Goal: Information Seeking & Learning: Find specific fact

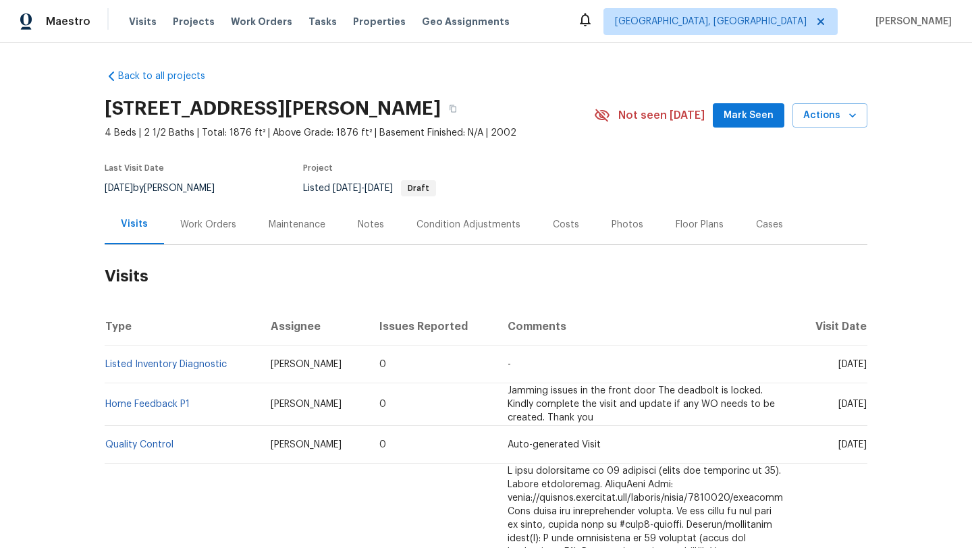
click at [206, 235] on div "Work Orders" at bounding box center [208, 224] width 88 height 40
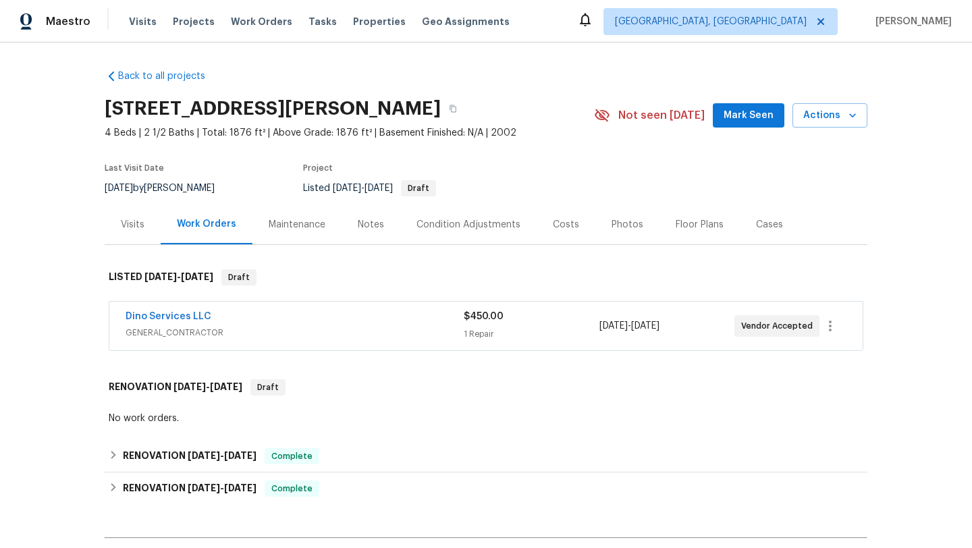
click at [263, 326] on span "GENERAL_CONTRACTOR" at bounding box center [295, 332] width 338 height 13
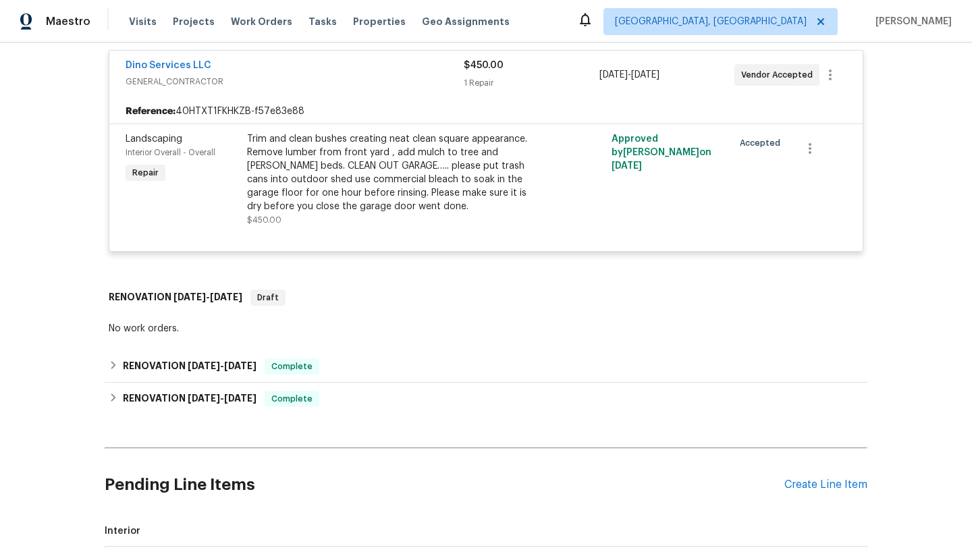
scroll to position [265, 0]
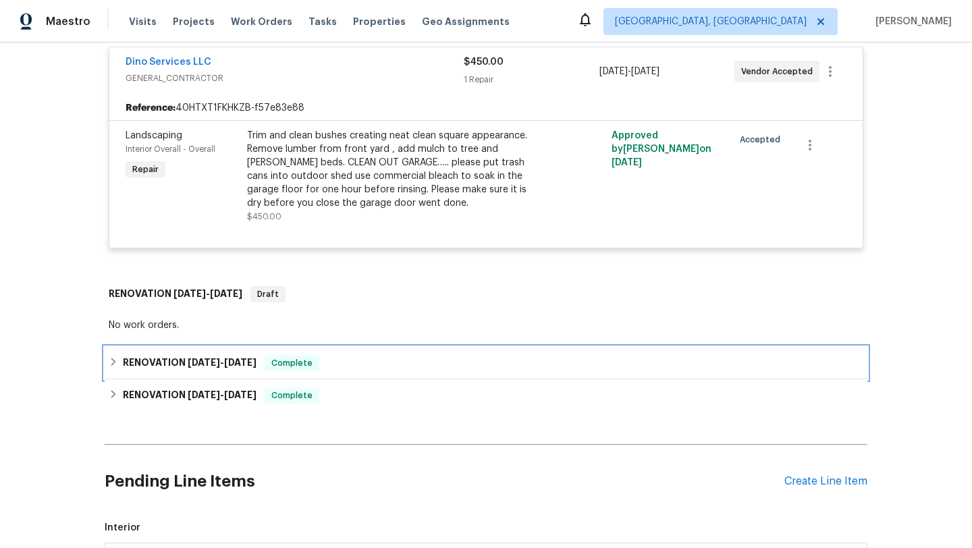
click at [224, 363] on span "8/6/25 - 8/7/25" at bounding box center [222, 362] width 69 height 9
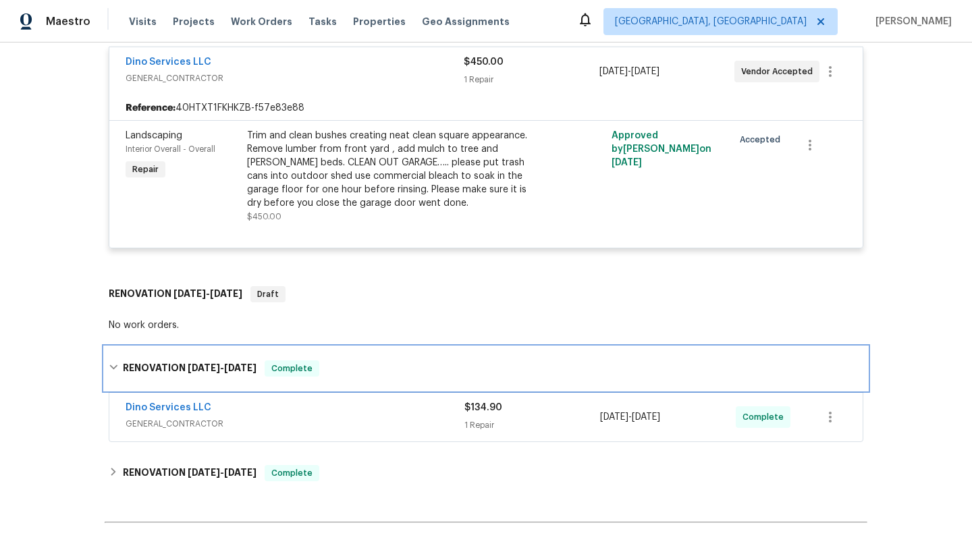
scroll to position [373, 0]
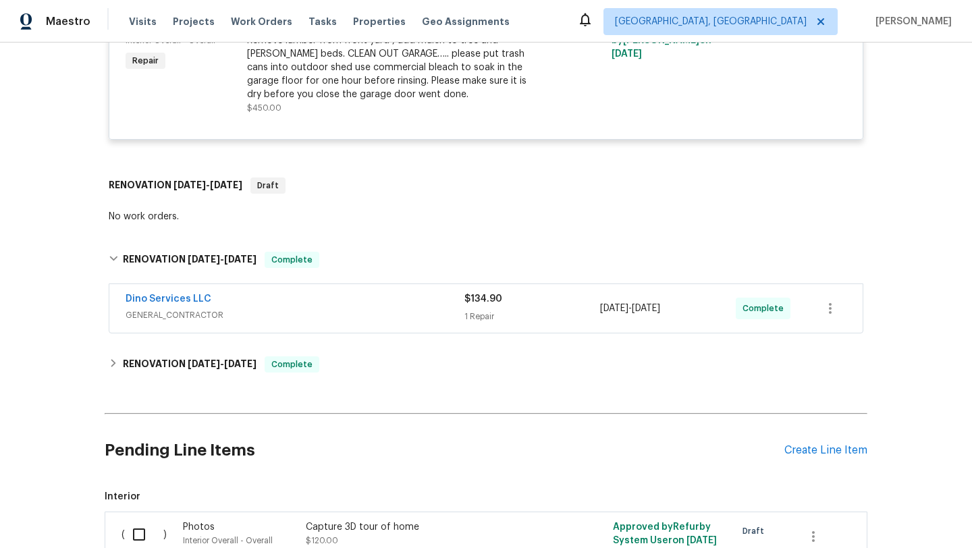
click at [281, 306] on div "Dino Services LLC" at bounding box center [295, 300] width 339 height 16
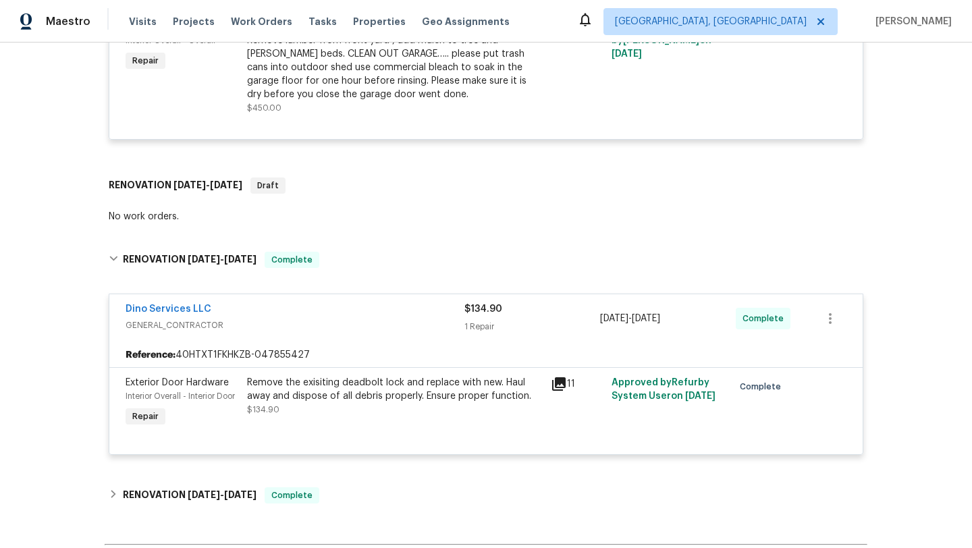
click at [559, 385] on icon at bounding box center [558, 383] width 13 height 13
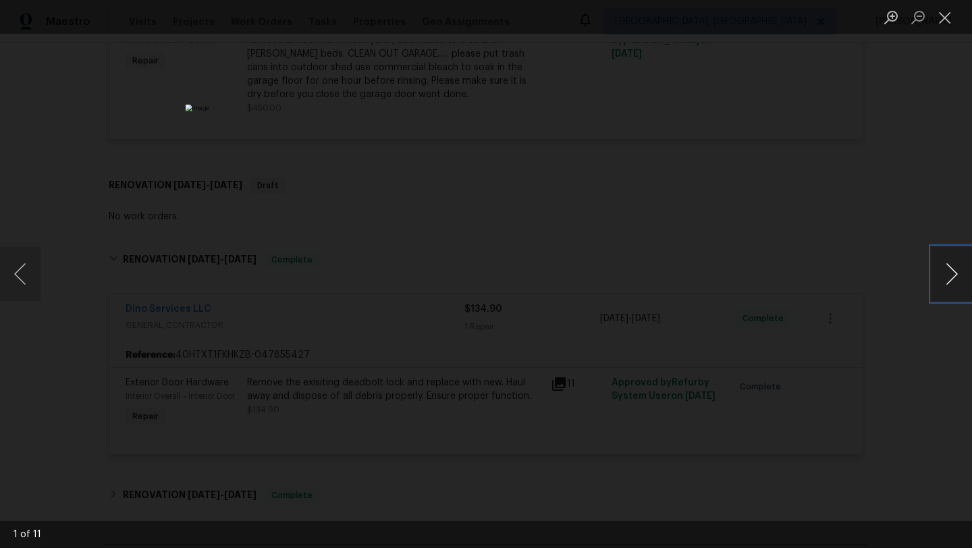
click at [948, 271] on button "Next image" at bounding box center [951, 274] width 40 height 54
click at [948, 272] on button "Next image" at bounding box center [951, 274] width 40 height 54
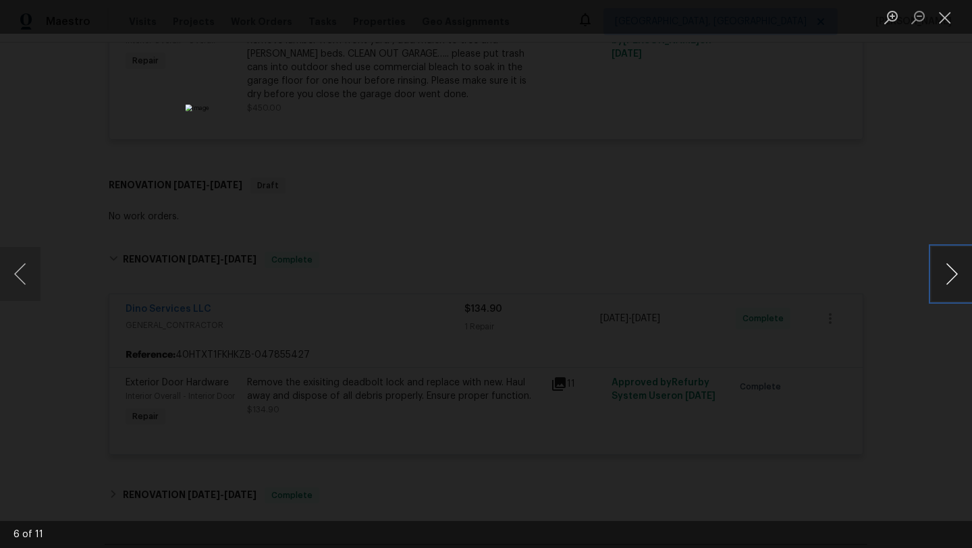
click at [948, 272] on button "Next image" at bounding box center [951, 274] width 40 height 54
click at [947, 272] on button "Next image" at bounding box center [951, 274] width 40 height 54
click at [866, 175] on div "Lightbox" at bounding box center [486, 274] width 972 height 548
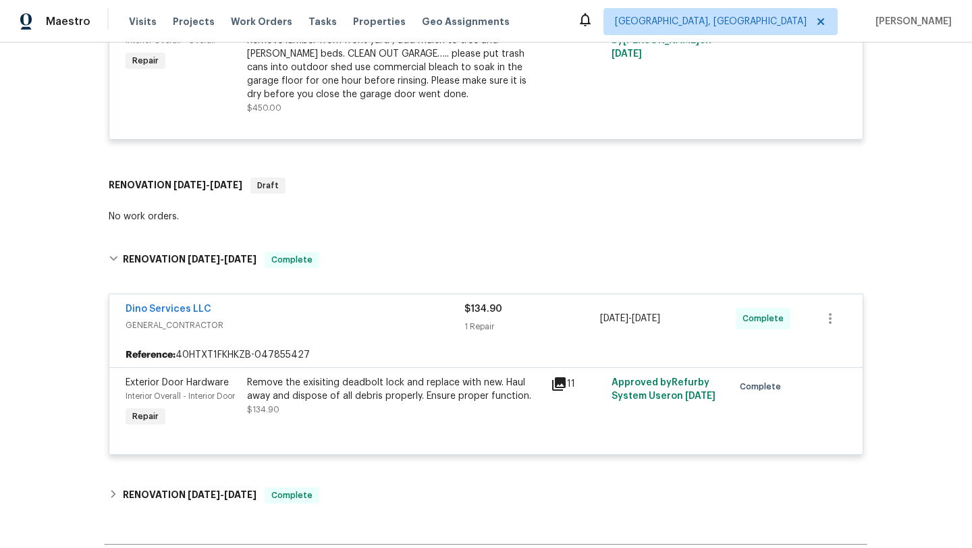
scroll to position [0, 0]
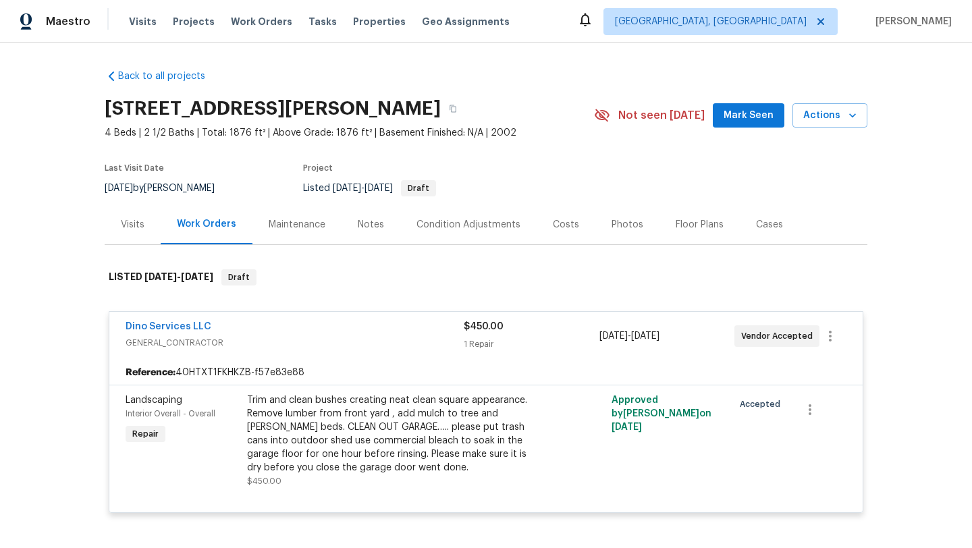
click at [128, 226] on div "Visits" at bounding box center [133, 224] width 24 height 13
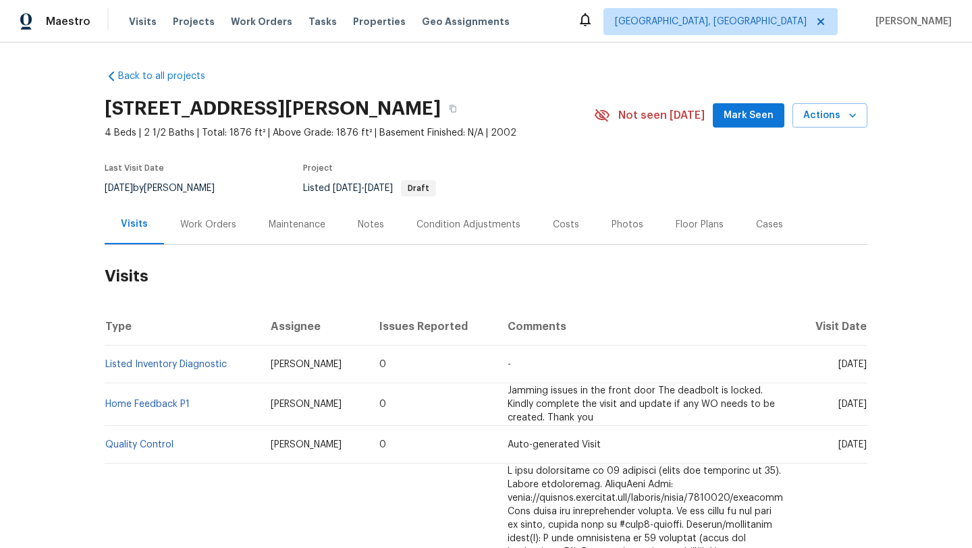
drag, startPoint x: 811, startPoint y: 362, endPoint x: 821, endPoint y: 362, distance: 9.4
click at [838, 362] on span "Fri, Aug 08 2025" at bounding box center [852, 364] width 28 height 9
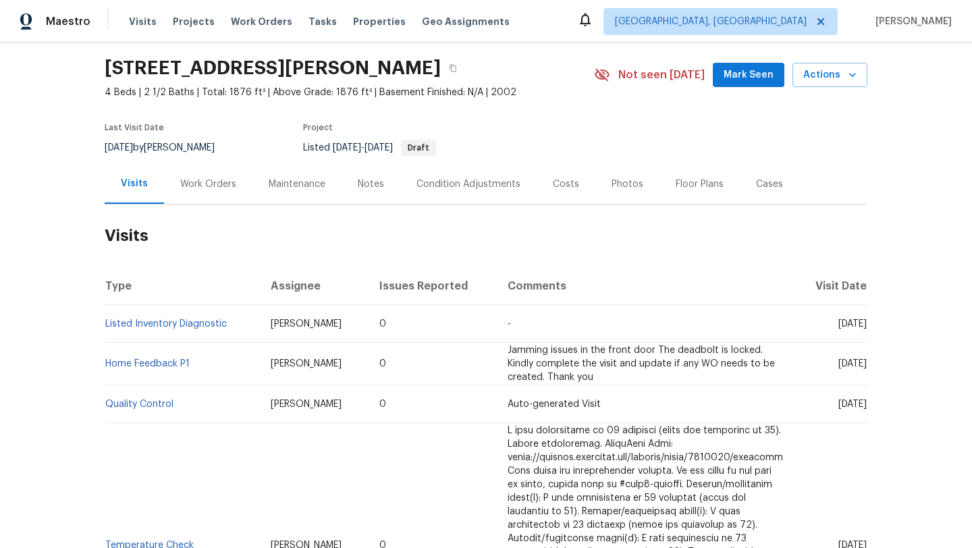
click at [189, 178] on div "Work Orders" at bounding box center [208, 183] width 56 height 13
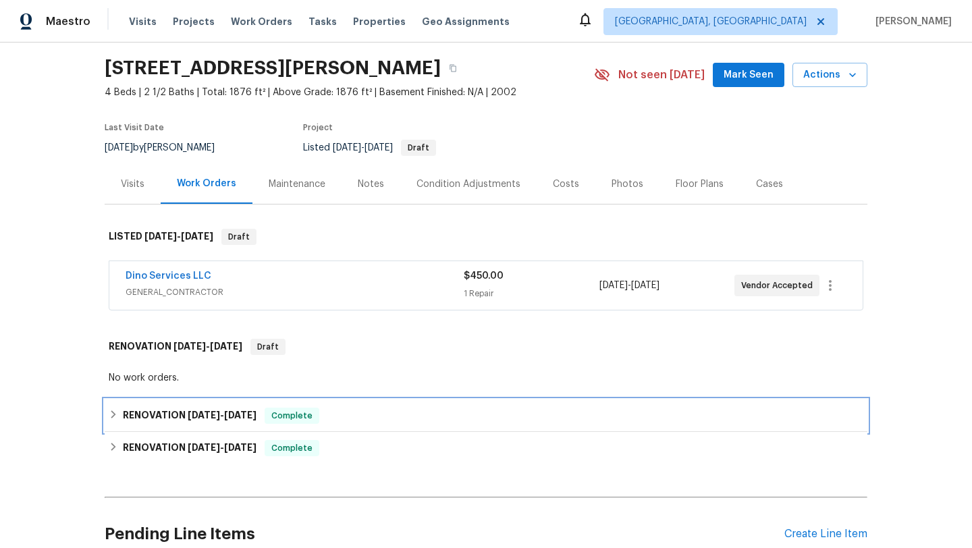
click at [244, 414] on span "8/7/25" at bounding box center [240, 414] width 32 height 9
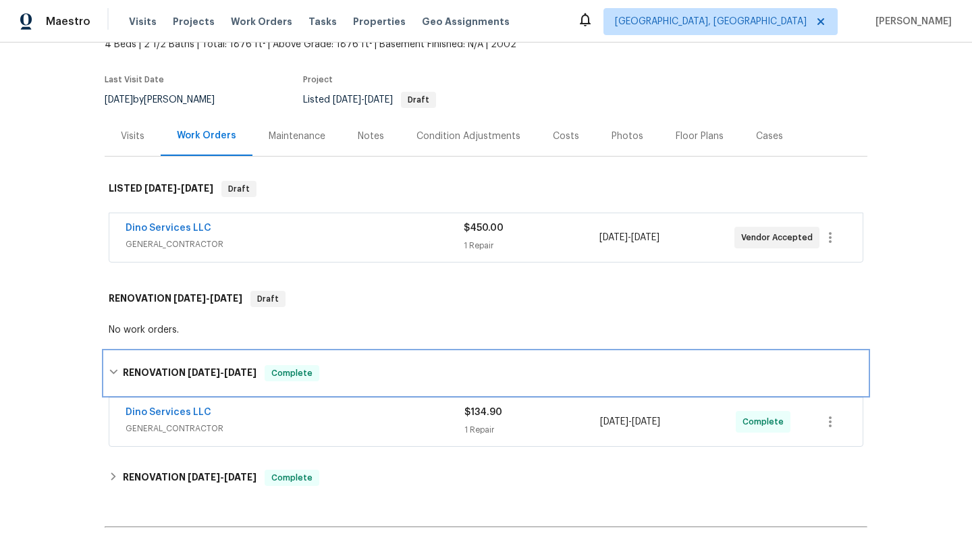
scroll to position [112, 0]
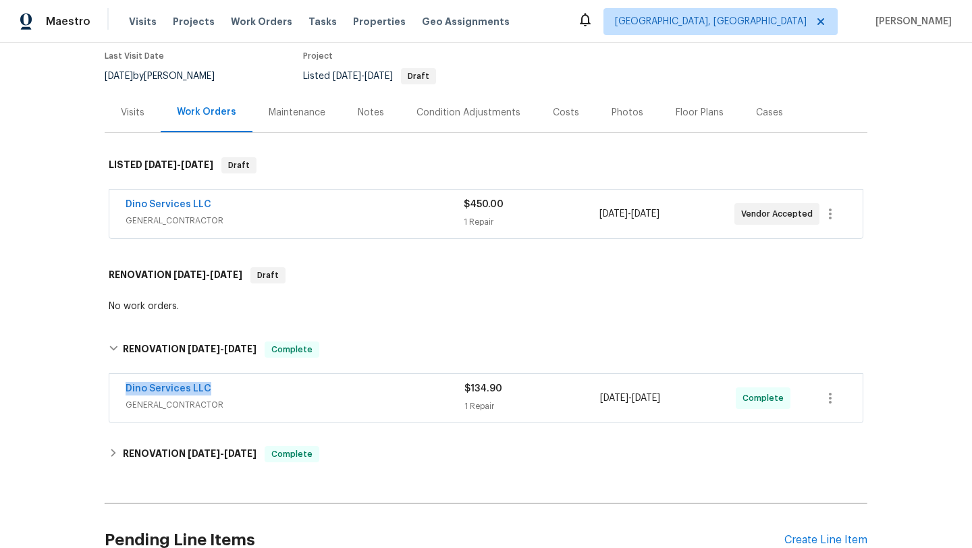
drag, startPoint x: 217, startPoint y: 393, endPoint x: 106, endPoint y: 393, distance: 111.3
click at [106, 393] on div "Dino Services LLC GENERAL_CONTRACTOR $134.90 1 Repair 8/6/2025 - 8/7/2025 Compl…" at bounding box center [486, 399] width 763 height 56
copy link "Dino Services LLC"
click at [292, 399] on span "GENERAL_CONTRACTOR" at bounding box center [295, 404] width 339 height 13
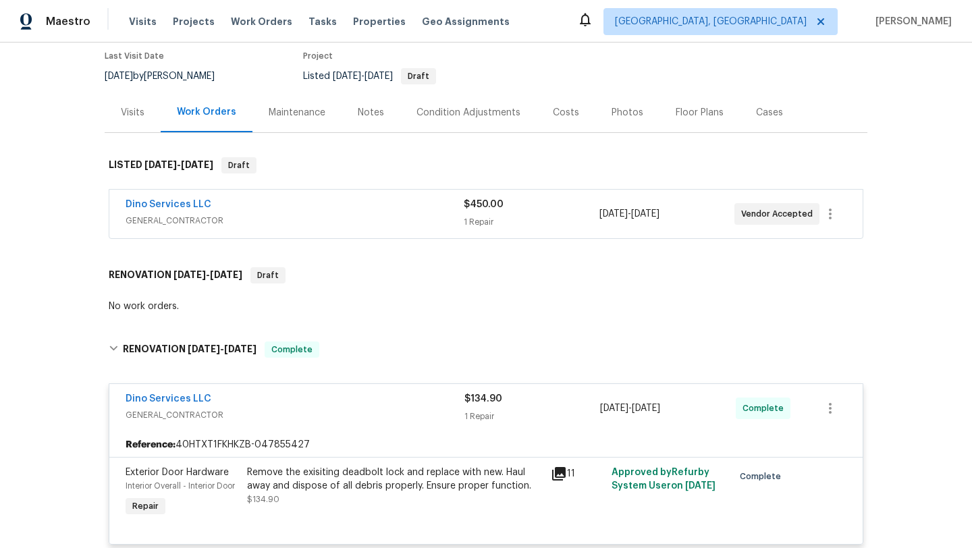
click at [557, 473] on icon at bounding box center [558, 473] width 13 height 13
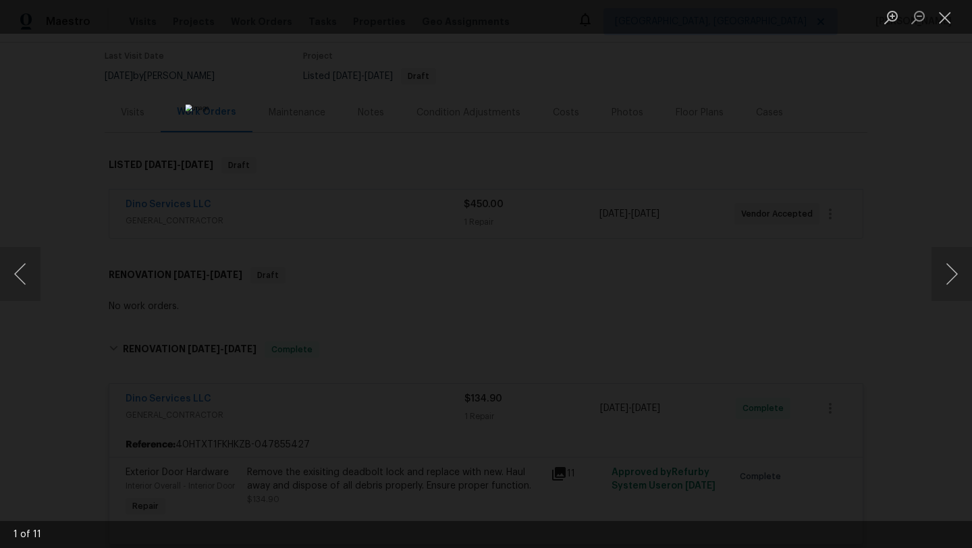
click at [735, 231] on div "Lightbox" at bounding box center [486, 274] width 972 height 548
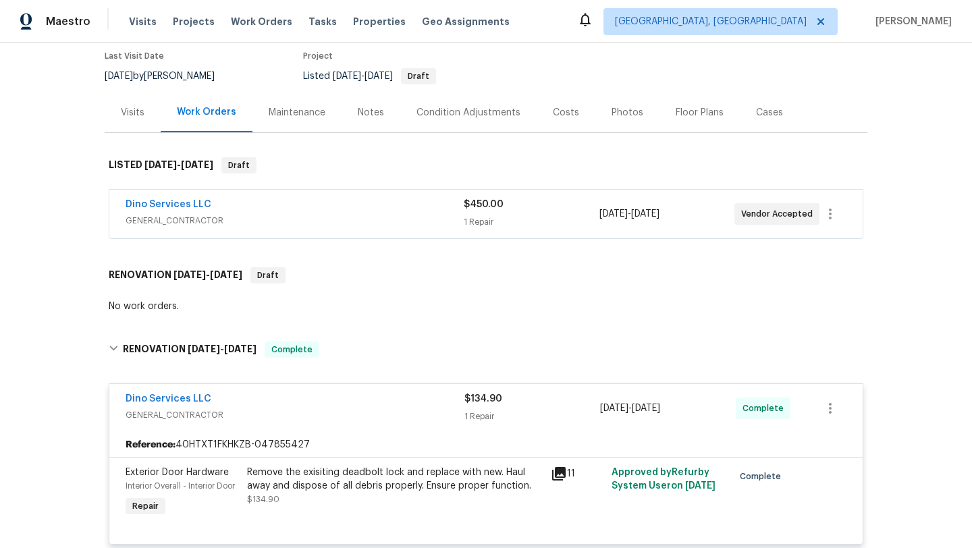
drag, startPoint x: 691, startPoint y: 410, endPoint x: 588, endPoint y: 410, distance: 102.6
click at [588, 410] on div "Dino Services LLC GENERAL_CONTRACTOR $134.90 1 Repair 8/6/2025 - 8/7/2025 Compl…" at bounding box center [470, 408] width 688 height 32
copy div "8/6/2025 - 8/7/2025"
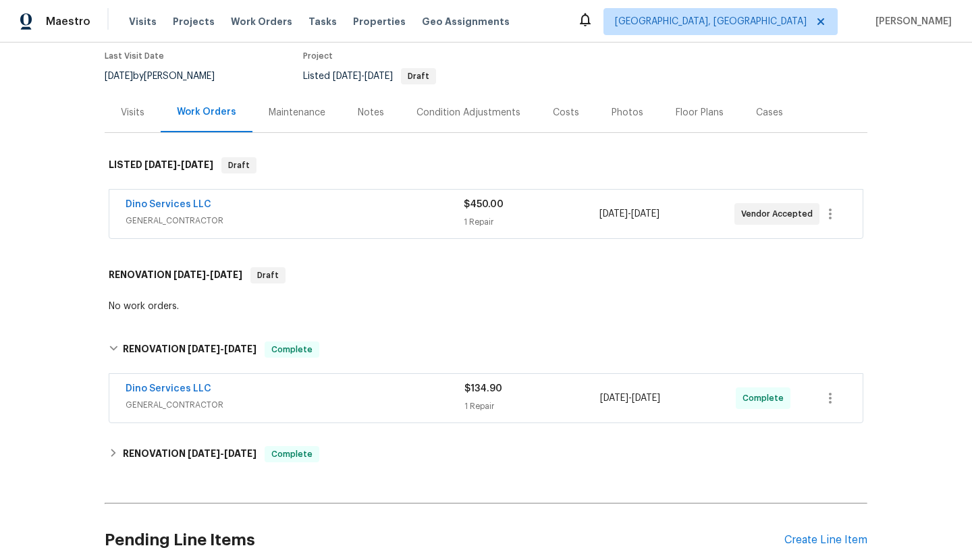
click at [121, 124] on div "Visits" at bounding box center [133, 112] width 56 height 40
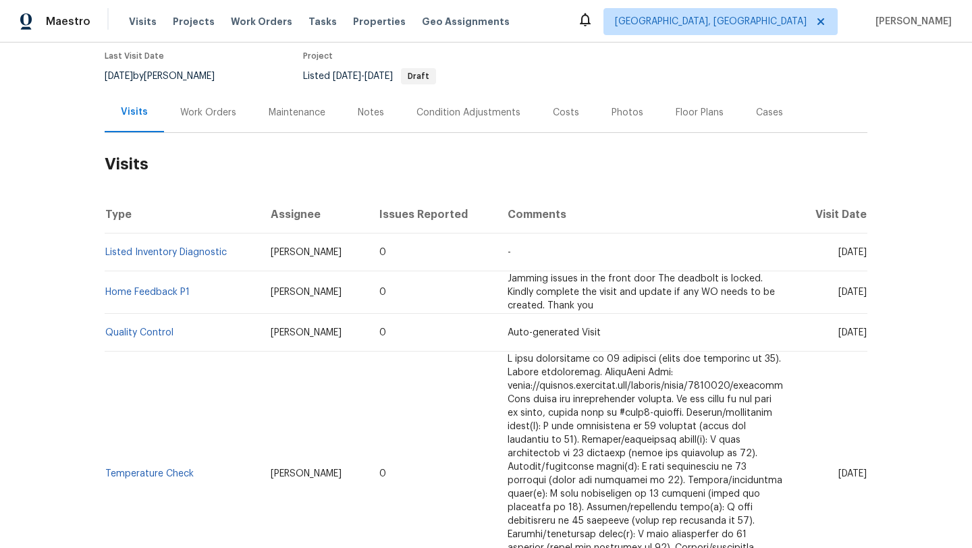
drag, startPoint x: 810, startPoint y: 254, endPoint x: 865, endPoint y: 259, distance: 55.6
click at [865, 259] on td "Fri, Aug 08 2025" at bounding box center [831, 252] width 74 height 38
copy span "Aug 08 2025"
click at [213, 111] on div "Work Orders" at bounding box center [208, 112] width 56 height 13
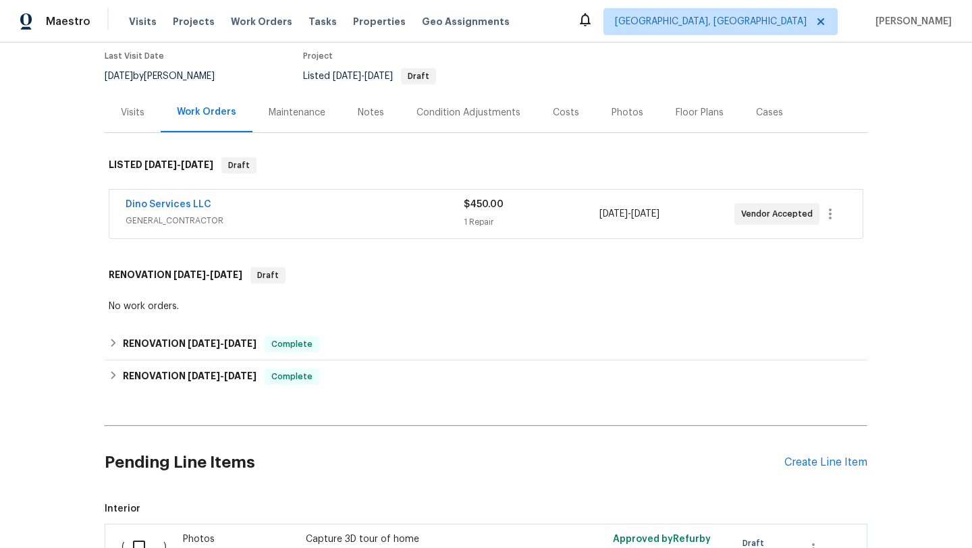
click at [246, 308] on div "No work orders." at bounding box center [486, 306] width 754 height 13
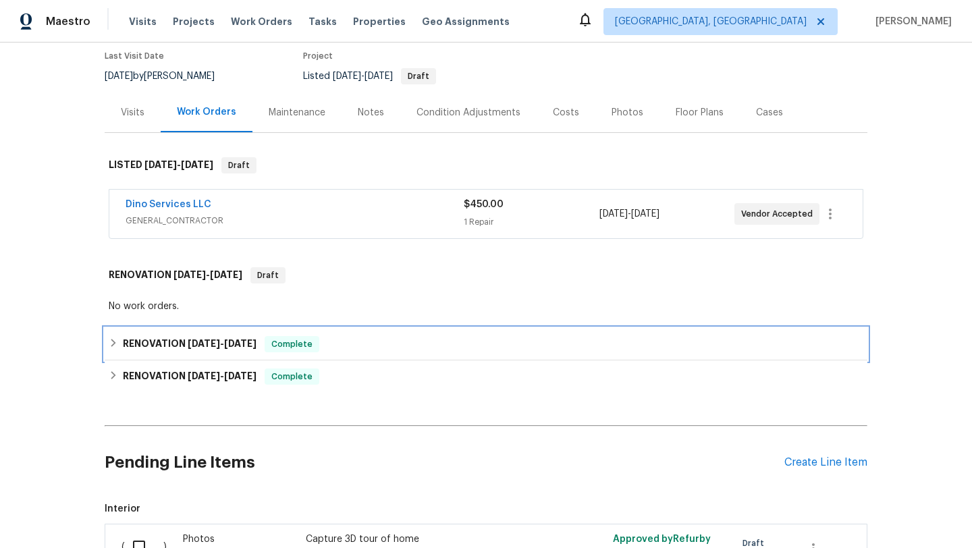
click at [252, 347] on span "8/7/25" at bounding box center [240, 343] width 32 height 9
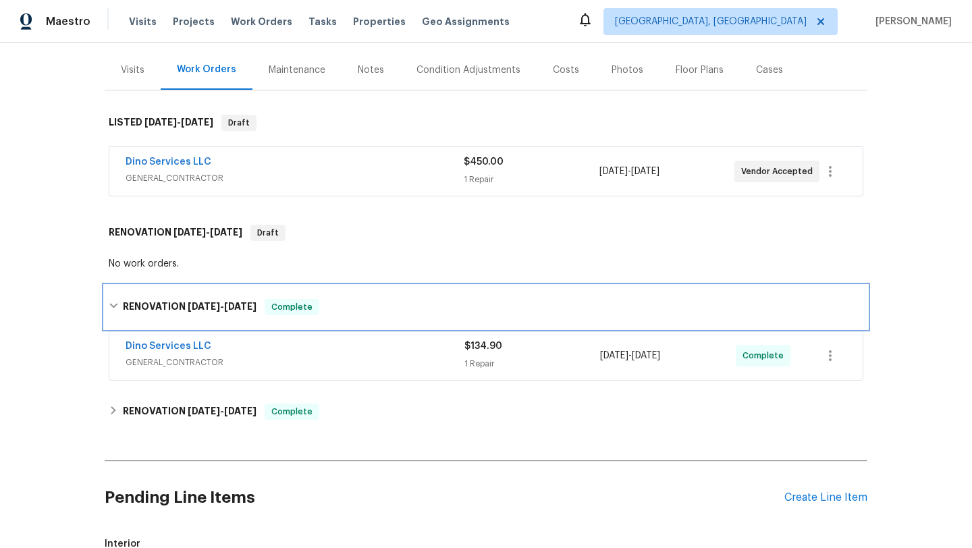
scroll to position [207, 0]
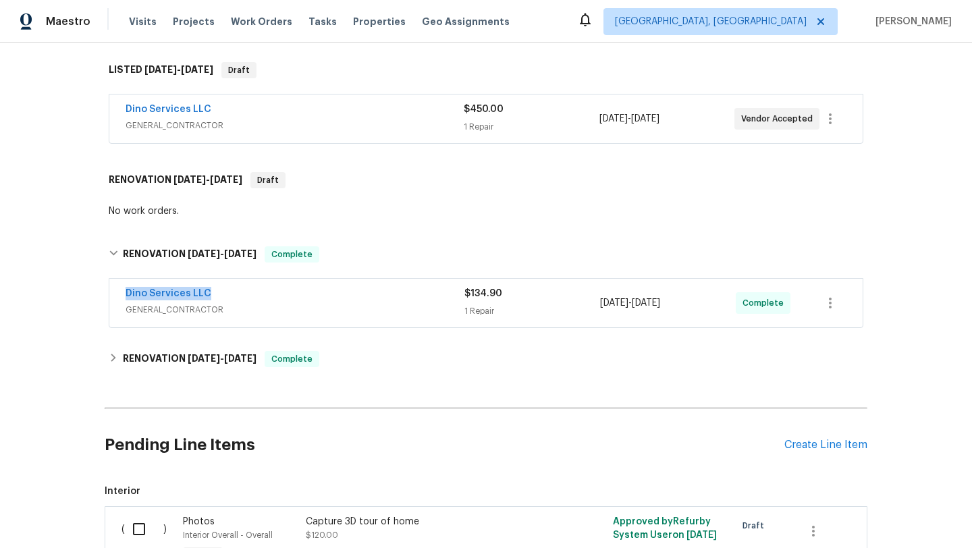
drag, startPoint x: 223, startPoint y: 296, endPoint x: 107, endPoint y: 296, distance: 116.7
click at [107, 296] on div "Dino Services LLC GENERAL_CONTRACTOR $134.90 1 Repair 8/6/2025 - 8/7/2025 Compl…" at bounding box center [486, 304] width 763 height 56
copy link "Dino Services LLC"
drag, startPoint x: 700, startPoint y: 306, endPoint x: 597, endPoint y: 306, distance: 102.6
click at [597, 306] on div "Dino Services LLC GENERAL_CONTRACTOR $134.90 1 Repair 8/6/2025 - 8/7/2025 Compl…" at bounding box center [470, 303] width 688 height 32
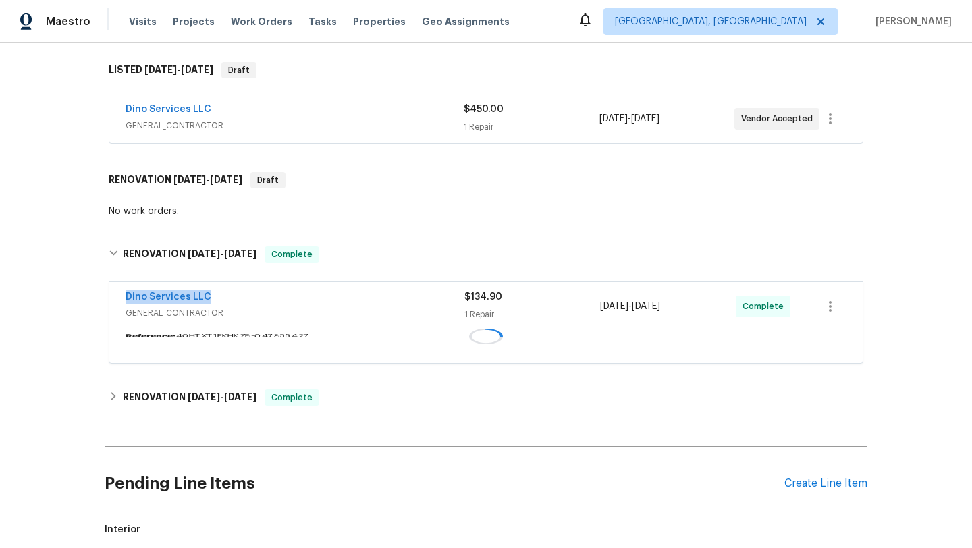
copy div "8/6/2025 - 8/7/2025"
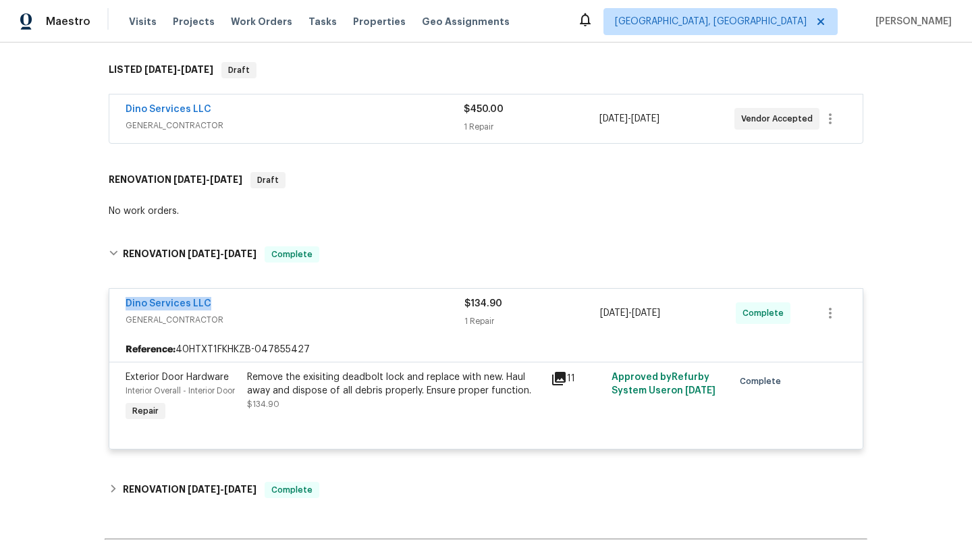
scroll to position [0, 0]
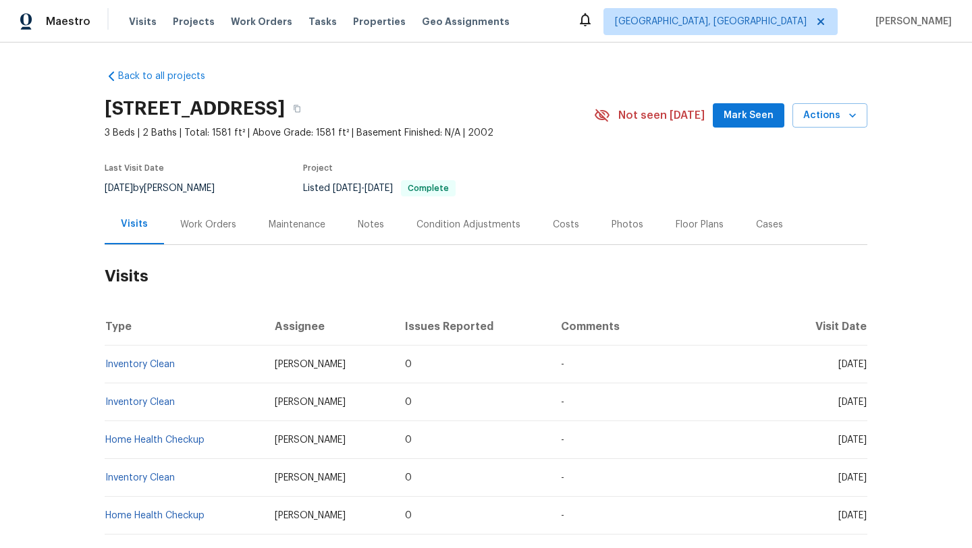
drag, startPoint x: 811, startPoint y: 362, endPoint x: 865, endPoint y: 368, distance: 54.4
click at [865, 368] on span "[DATE]" at bounding box center [852, 364] width 28 height 9
copy span "[DATE]"
click at [209, 225] on div "Work Orders" at bounding box center [208, 224] width 56 height 13
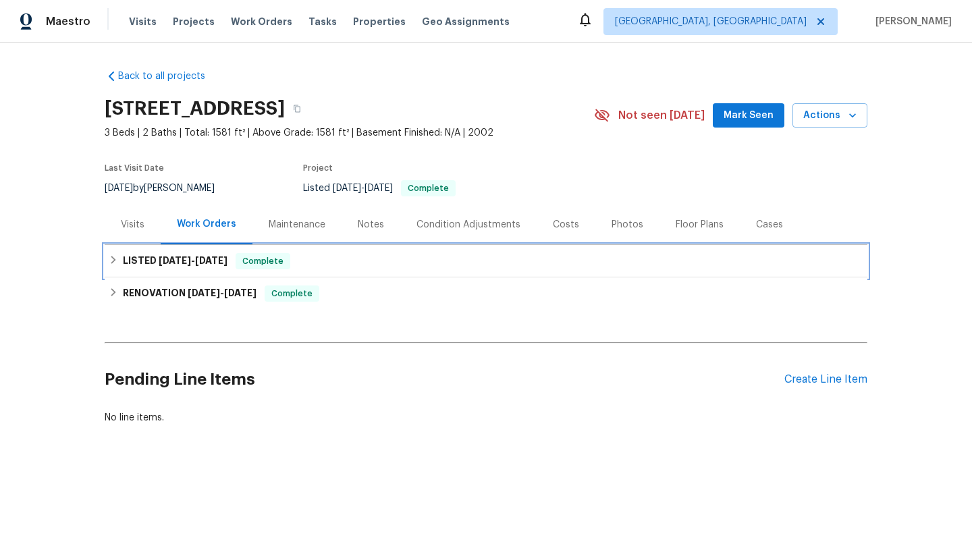
click at [209, 258] on span "6/6/25" at bounding box center [211, 260] width 32 height 9
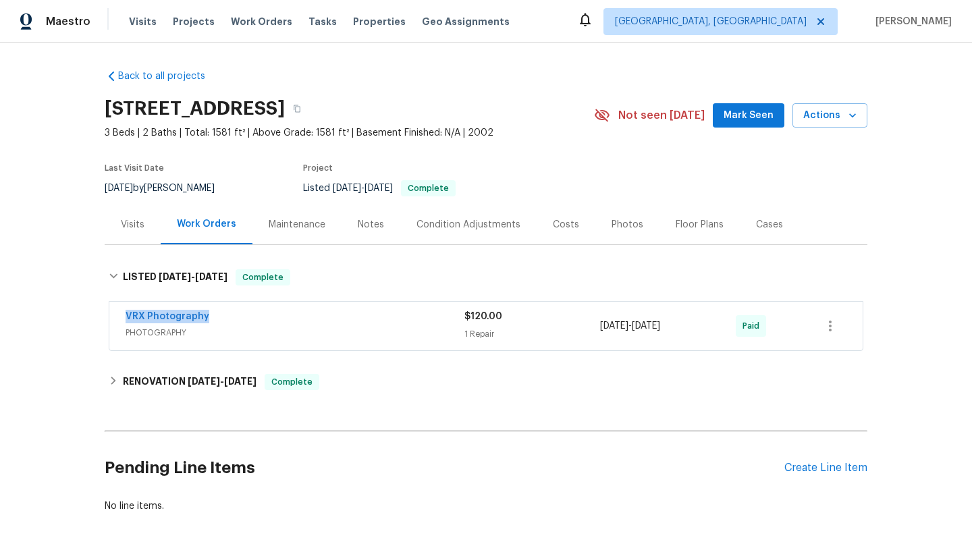
drag, startPoint x: 222, startPoint y: 316, endPoint x: 106, endPoint y: 316, distance: 116.1
click at [106, 316] on div "VRX Photography PHOTOGRAPHY $120.00 1 Repair 6/5/2025 - 6/6/2025 Paid" at bounding box center [486, 327] width 763 height 56
copy link "VRX Photography"
drag, startPoint x: 600, startPoint y: 327, endPoint x: 690, endPoint y: 331, distance: 90.5
click at [690, 331] on div "6/5/2025 - 6/6/2025" at bounding box center [668, 326] width 136 height 32
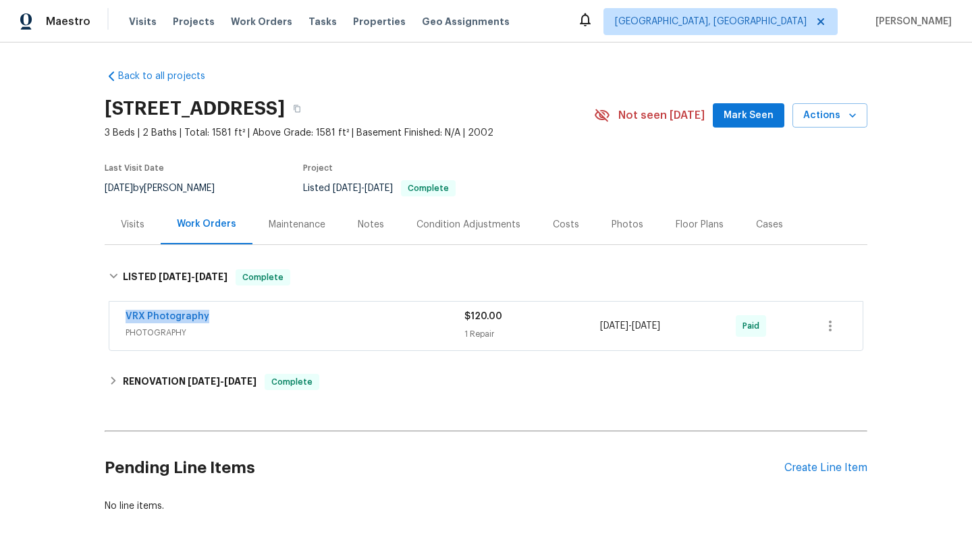
copy span "6/5/2025 - 6/6/2025"
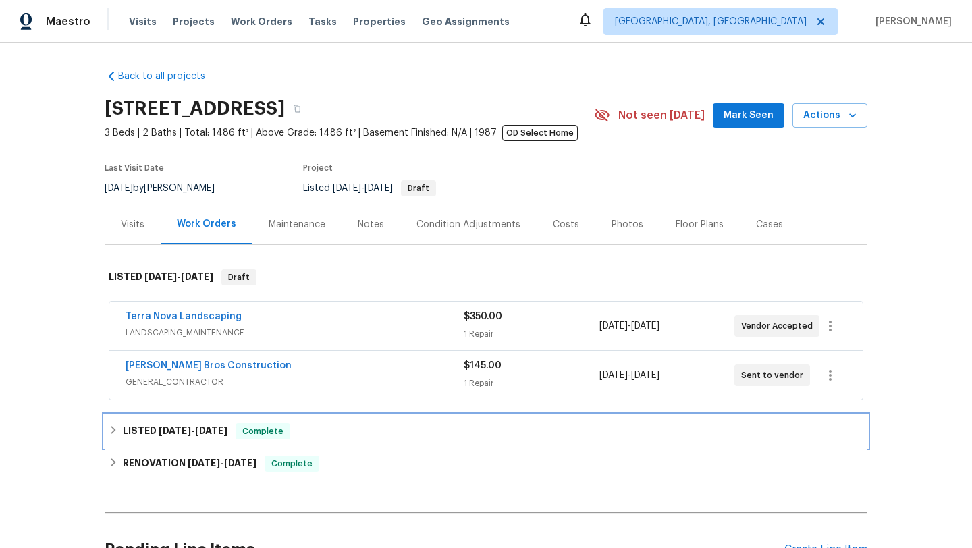
click at [241, 426] on span "Complete" at bounding box center [263, 430] width 52 height 13
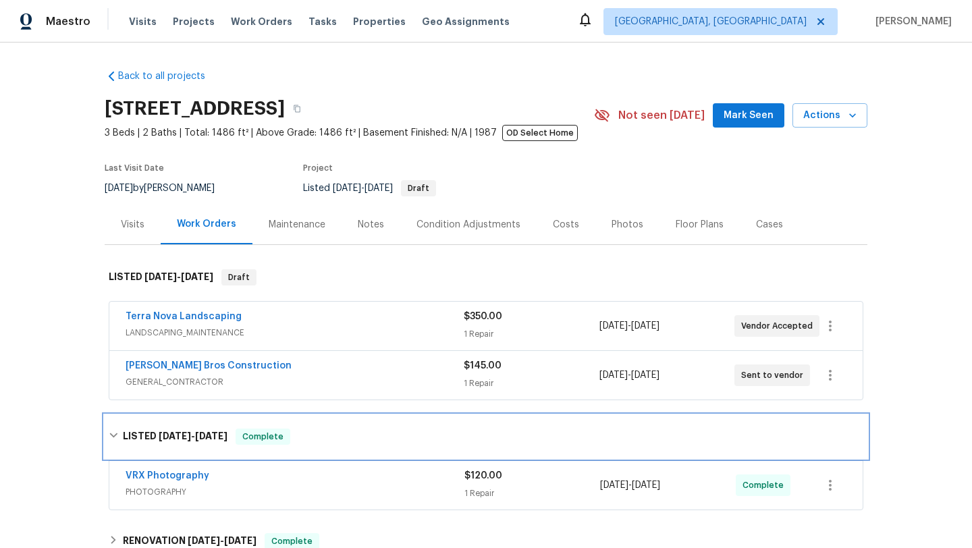
scroll to position [216, 0]
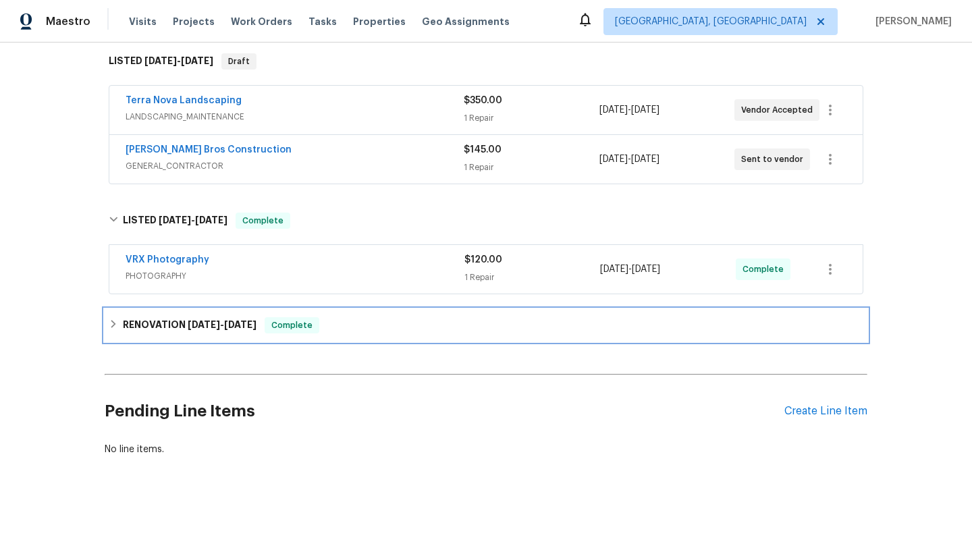
click at [279, 310] on div "RENOVATION 4/24/25 - 7/25/25 Complete" at bounding box center [486, 325] width 763 height 32
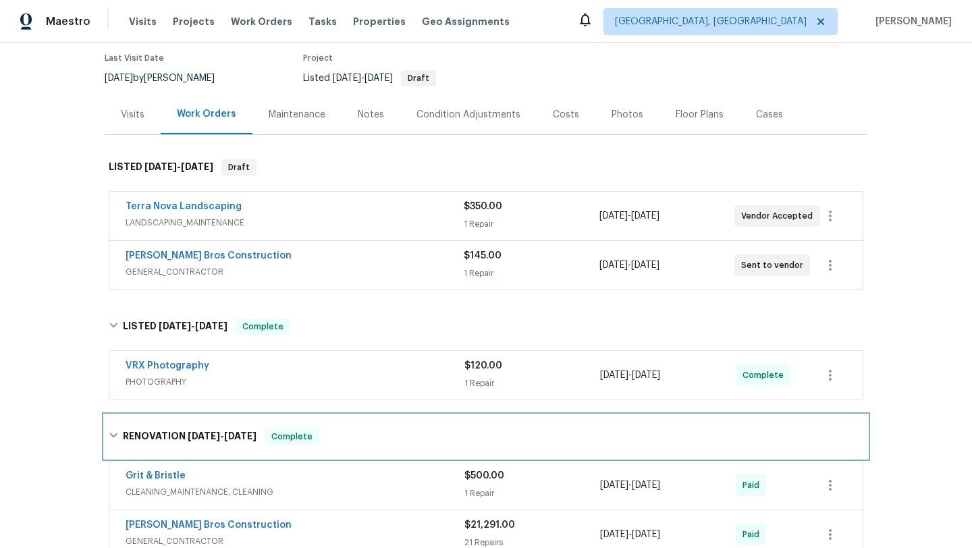
scroll to position [132, 0]
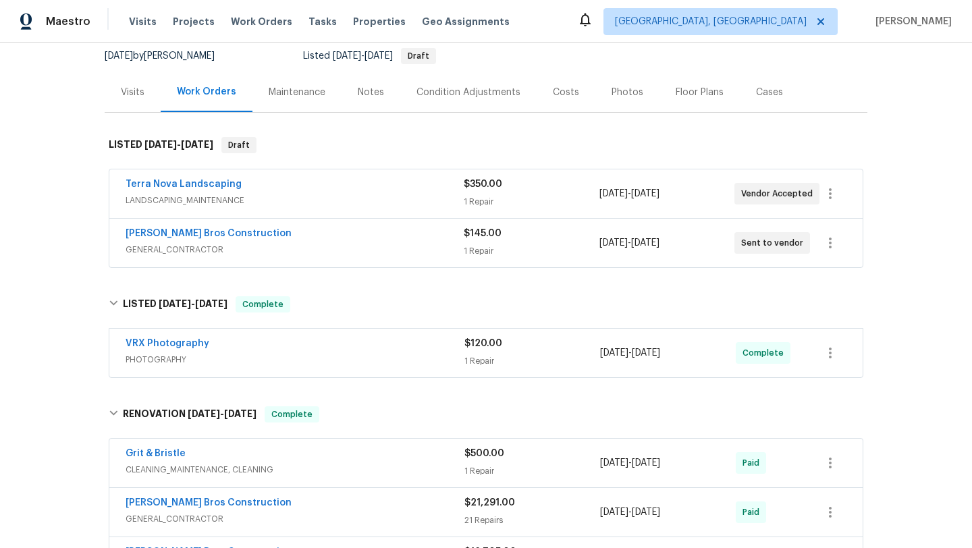
click at [342, 188] on div "Terra Nova Landscaping" at bounding box center [295, 185] width 338 height 16
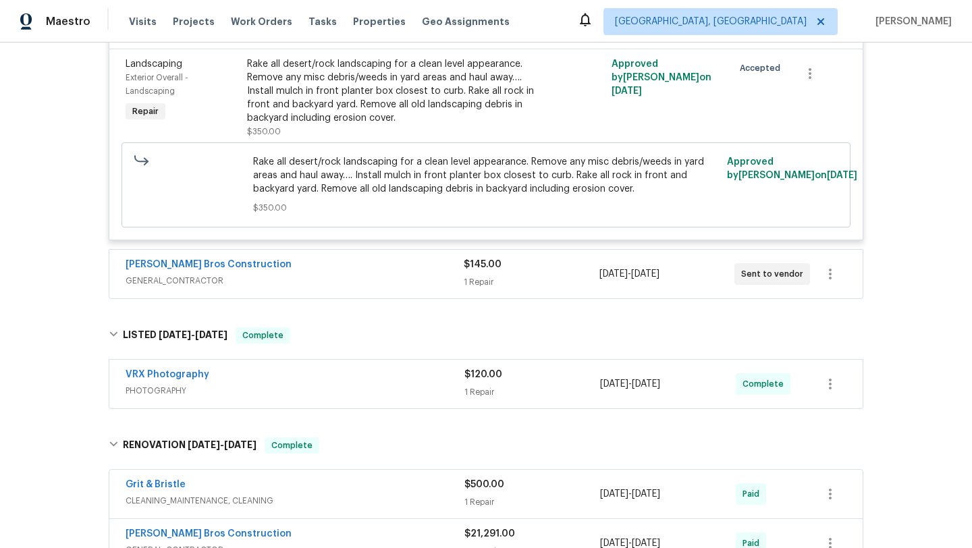
scroll to position [343, 0]
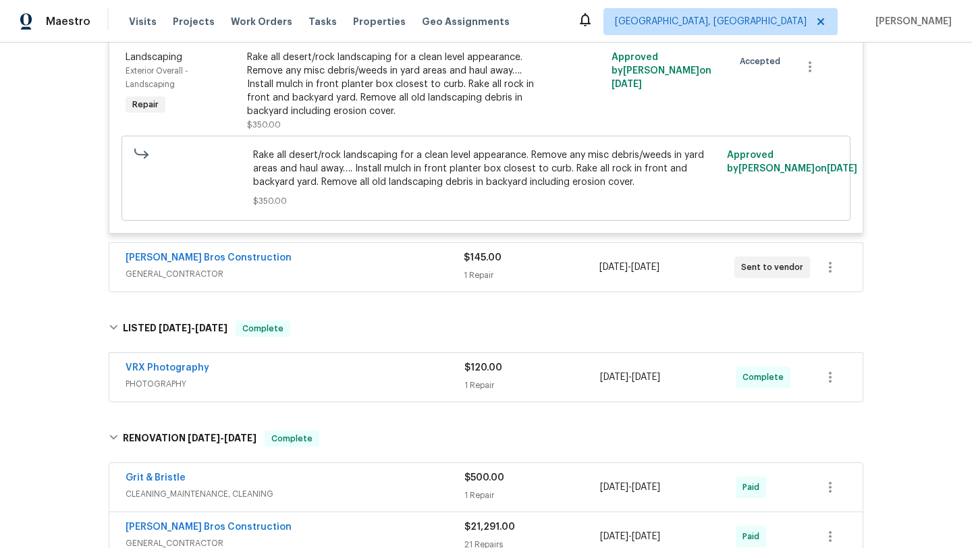
click at [347, 269] on span "GENERAL_CONTRACTOR" at bounding box center [295, 273] width 338 height 13
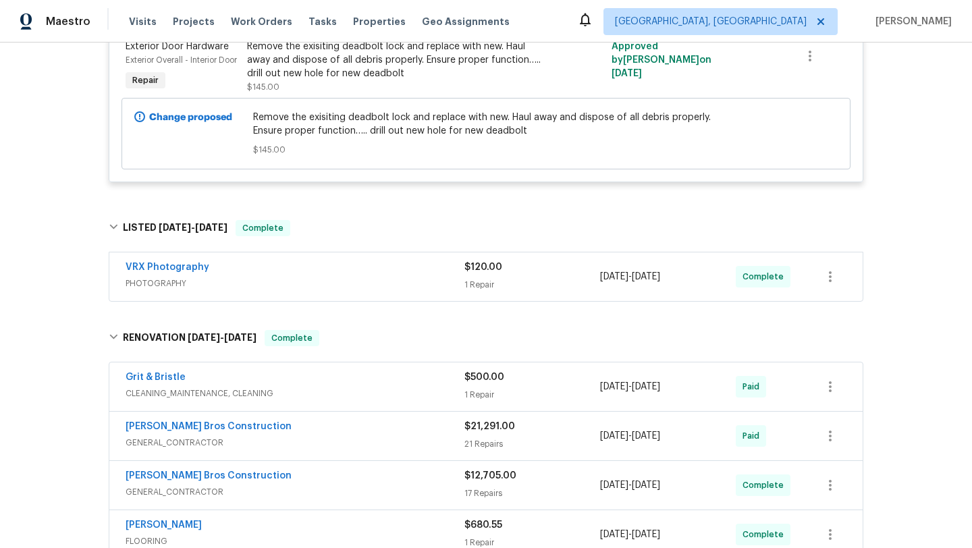
scroll to position [638, 0]
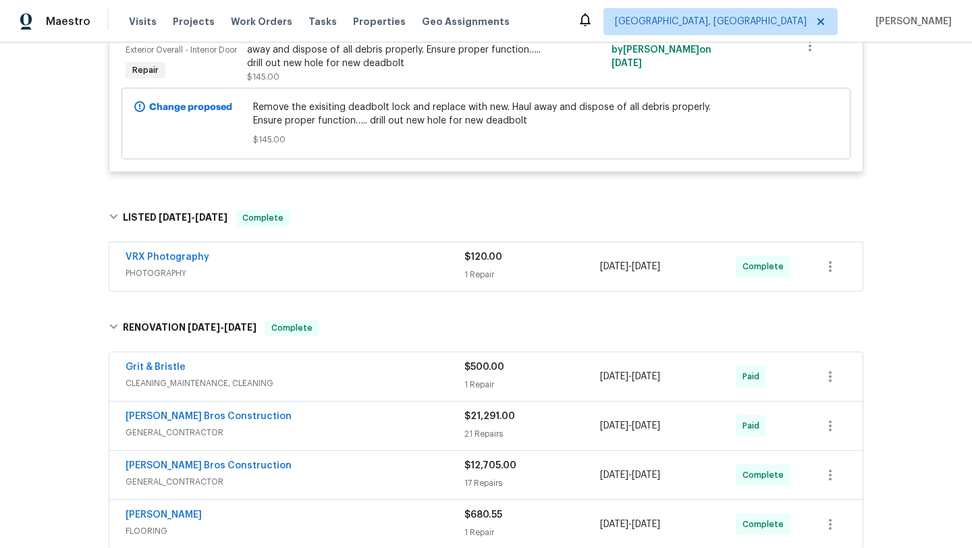
click at [356, 267] on div "VRX Photography" at bounding box center [295, 258] width 339 height 16
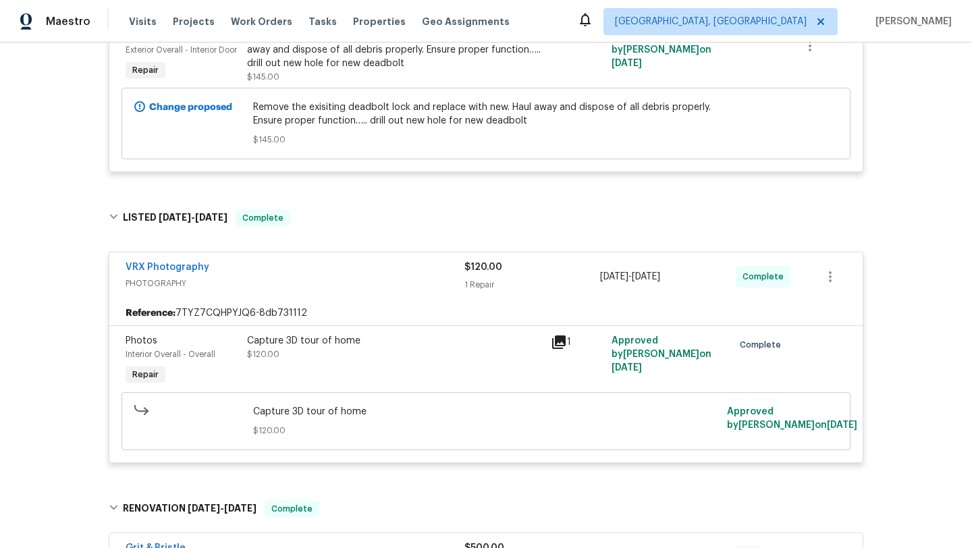
scroll to position [1046, 0]
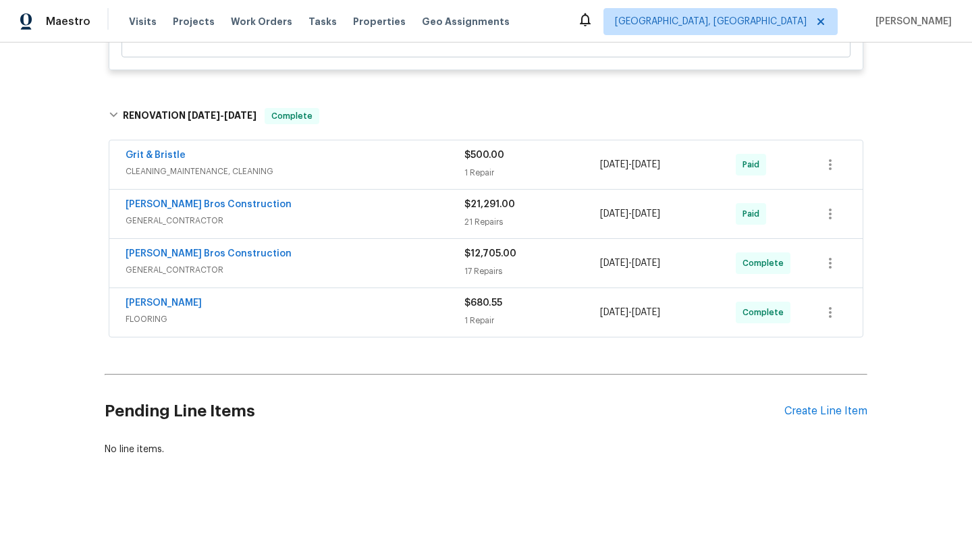
click at [384, 158] on div "Grit & Bristle" at bounding box center [295, 156] width 339 height 16
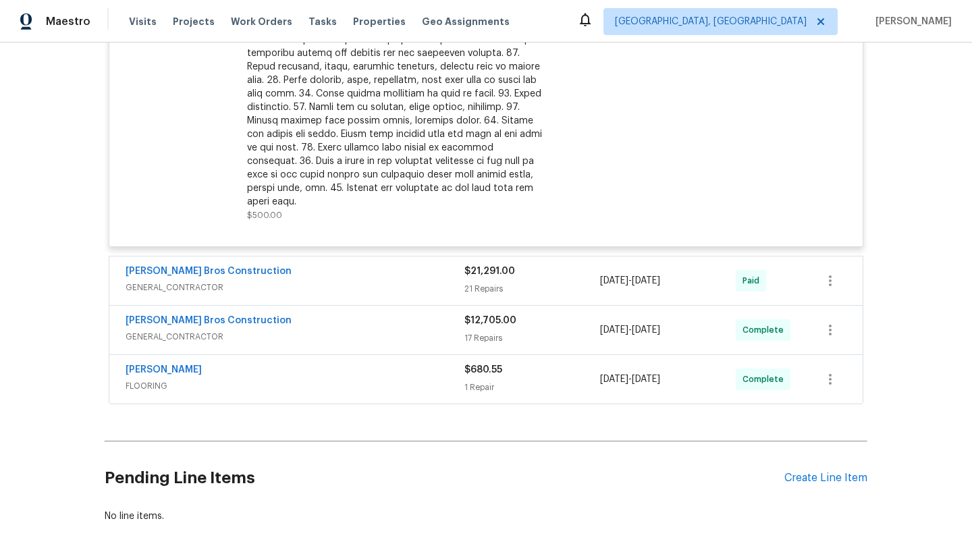
scroll to position [1421, 0]
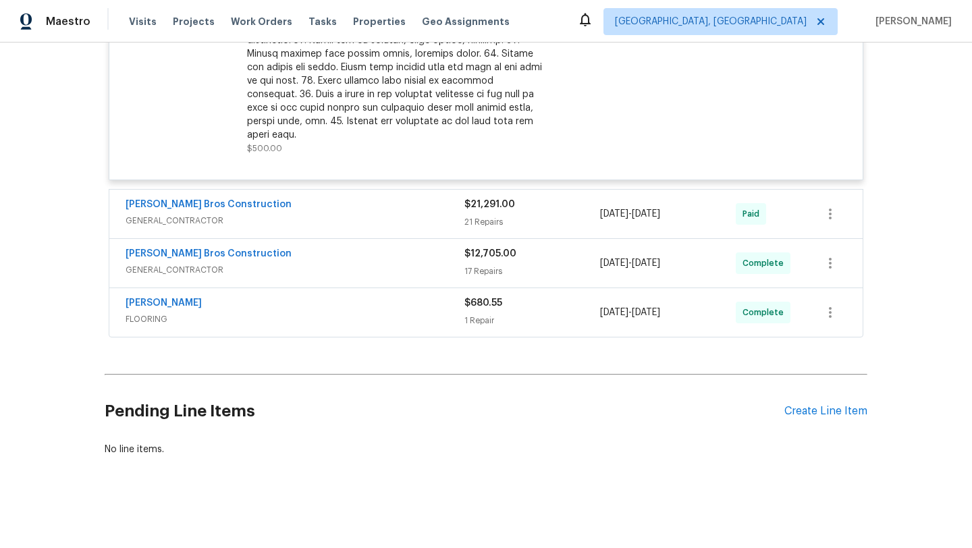
click at [368, 224] on span "GENERAL_CONTRACTOR" at bounding box center [295, 220] width 339 height 13
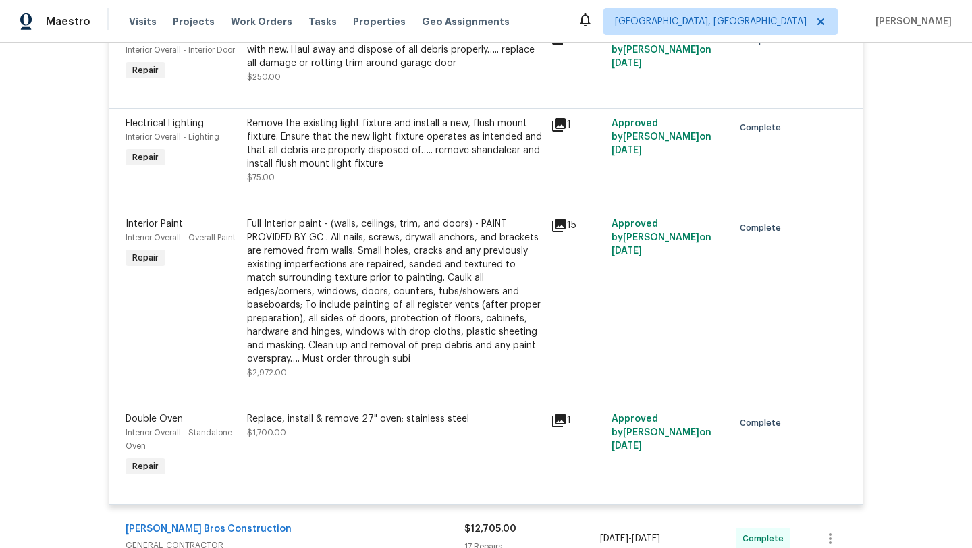
scroll to position [3695, 0]
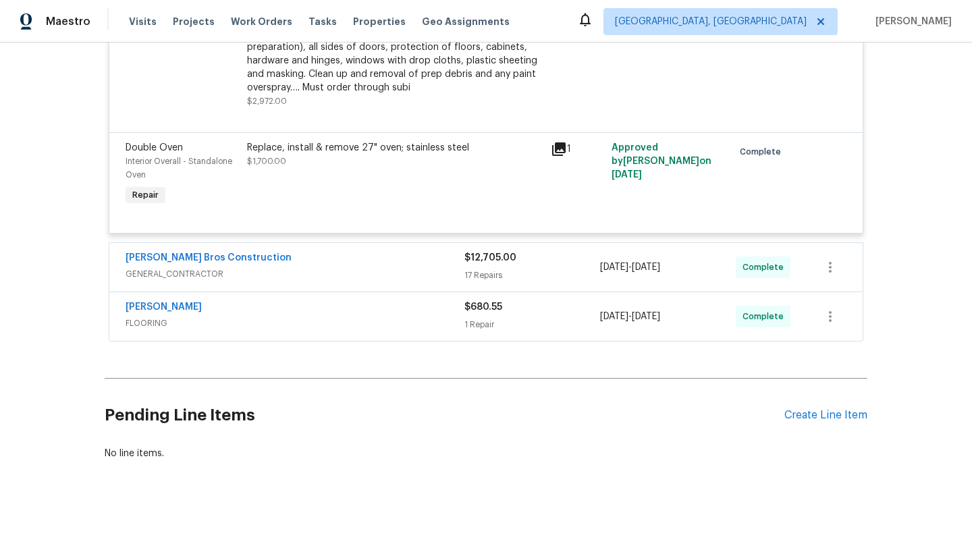
click at [377, 260] on div "Bailey Bros Construction" at bounding box center [295, 259] width 339 height 16
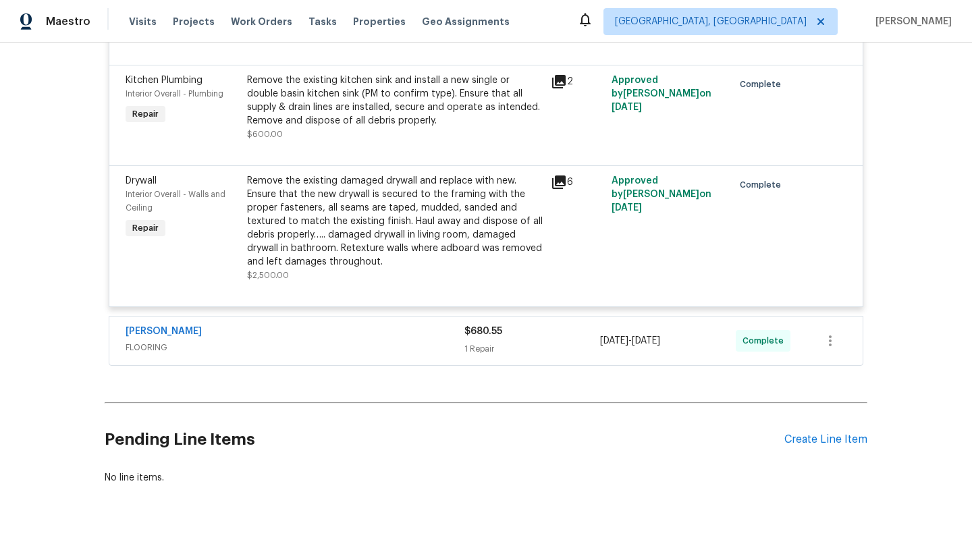
scroll to position [5571, 0]
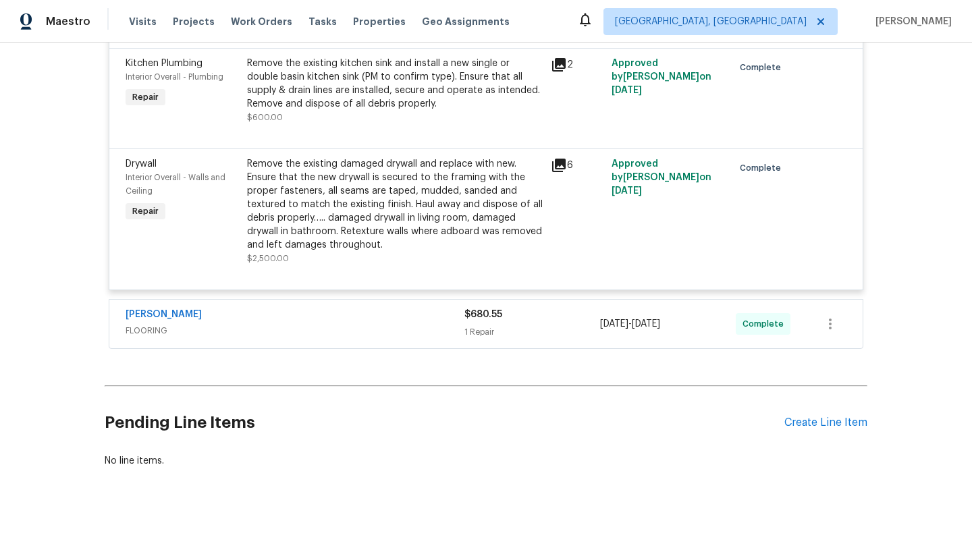
click at [365, 312] on div "Sherwin Williams FLOORING" at bounding box center [295, 323] width 339 height 30
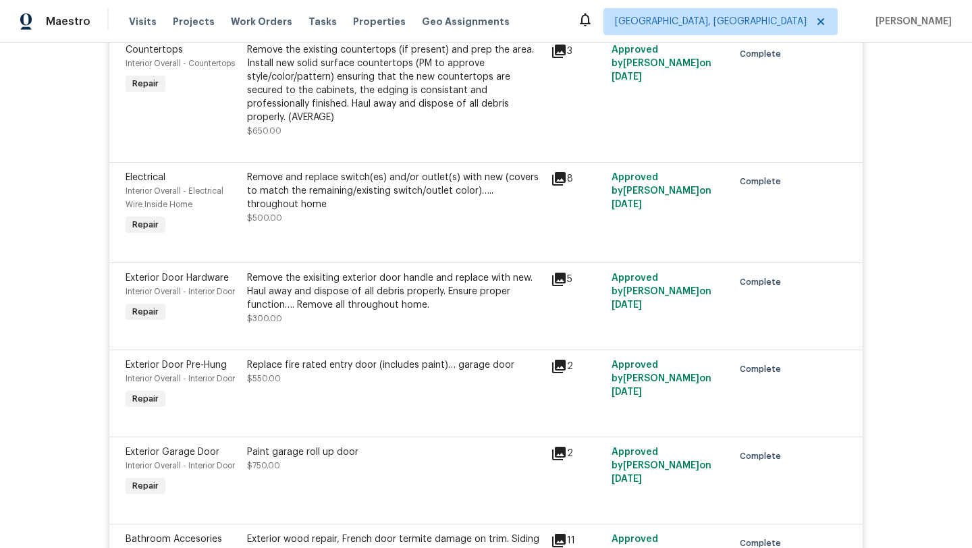
scroll to position [4282, 0]
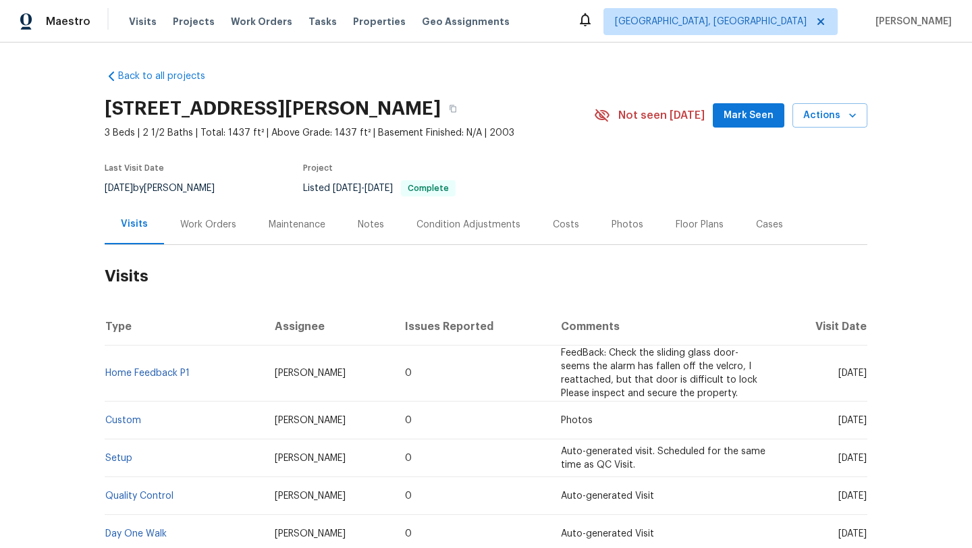
scroll to position [28, 0]
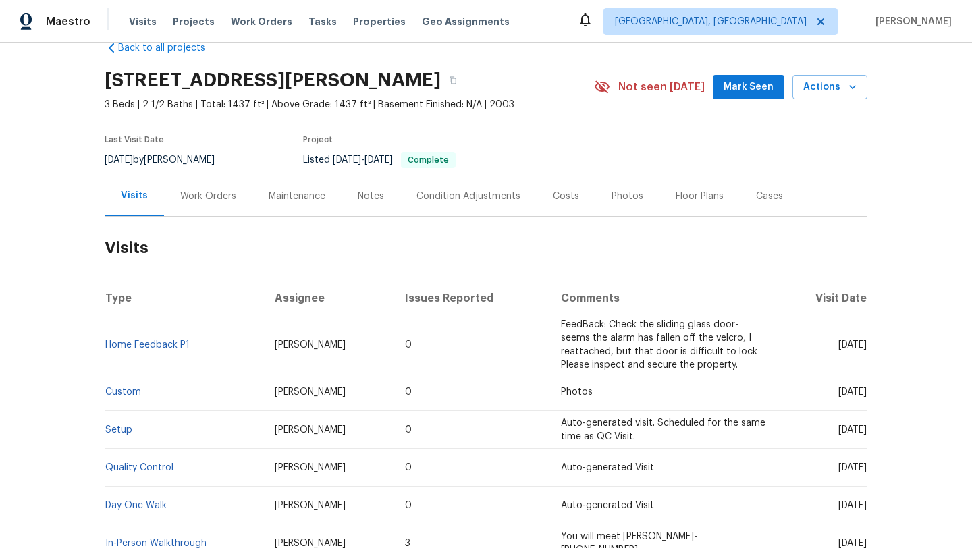
click at [204, 198] on div "Work Orders" at bounding box center [208, 196] width 56 height 13
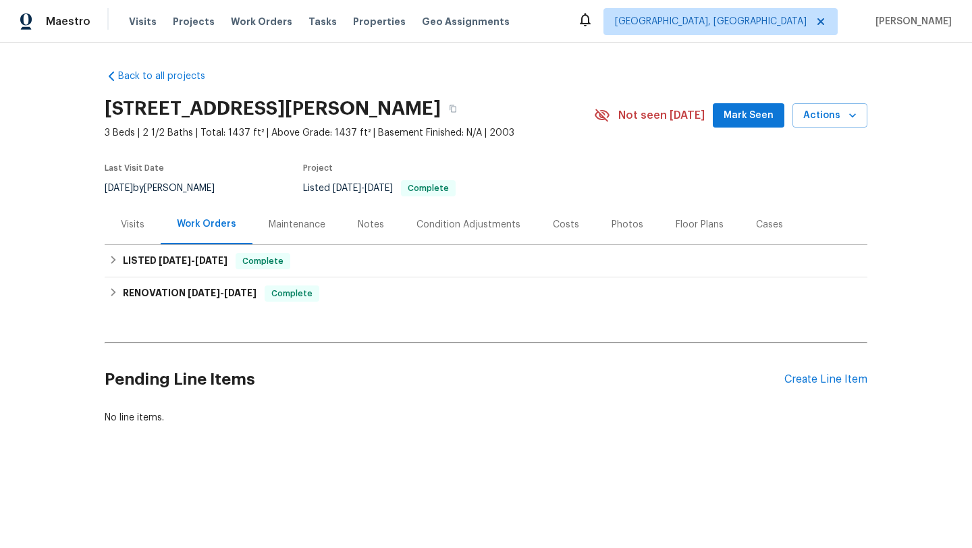
click at [145, 223] on div "Visits" at bounding box center [133, 224] width 56 height 40
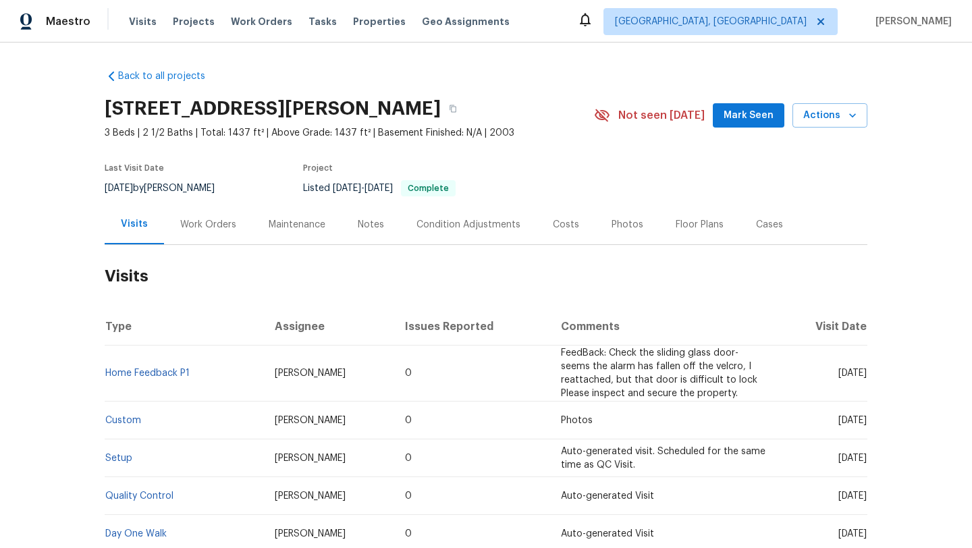
drag, startPoint x: 815, startPoint y: 376, endPoint x: 864, endPoint y: 376, distance: 49.3
click at [864, 377] on span "Thu, Jun 05 2025" at bounding box center [852, 372] width 28 height 9
click at [824, 388] on td "Thu, Jun 05 2025" at bounding box center [823, 374] width 88 height 56
drag, startPoint x: 812, startPoint y: 373, endPoint x: 866, endPoint y: 376, distance: 53.4
click at [866, 376] on span "Thu, Jun 05 2025" at bounding box center [852, 372] width 28 height 9
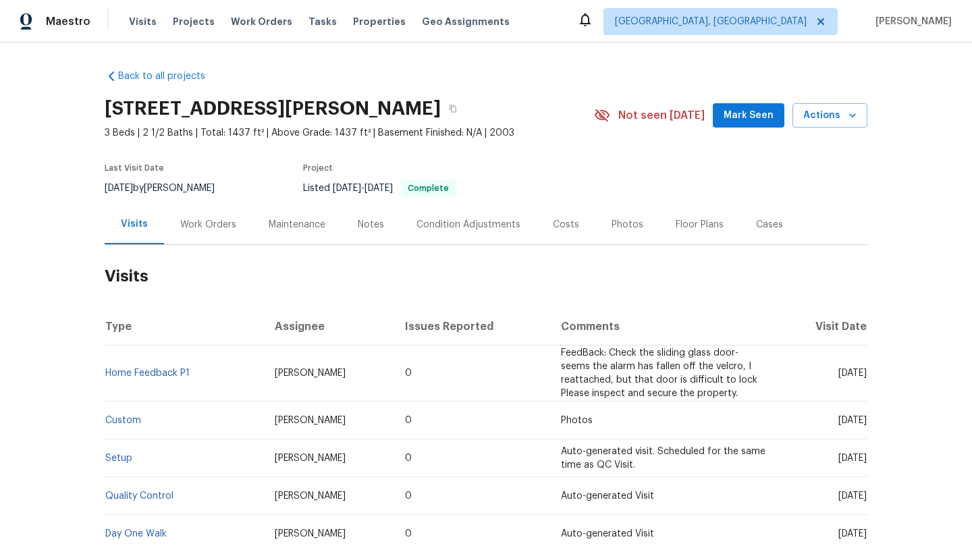
copy span "Jun 05 2025"
click at [195, 213] on div "Work Orders" at bounding box center [208, 224] width 88 height 40
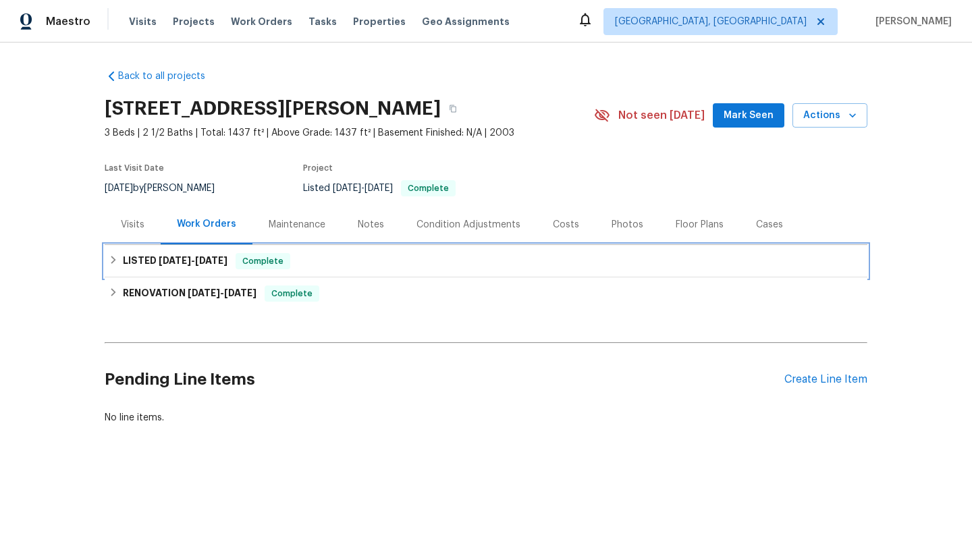
click at [217, 263] on span "7/4/25" at bounding box center [211, 260] width 32 height 9
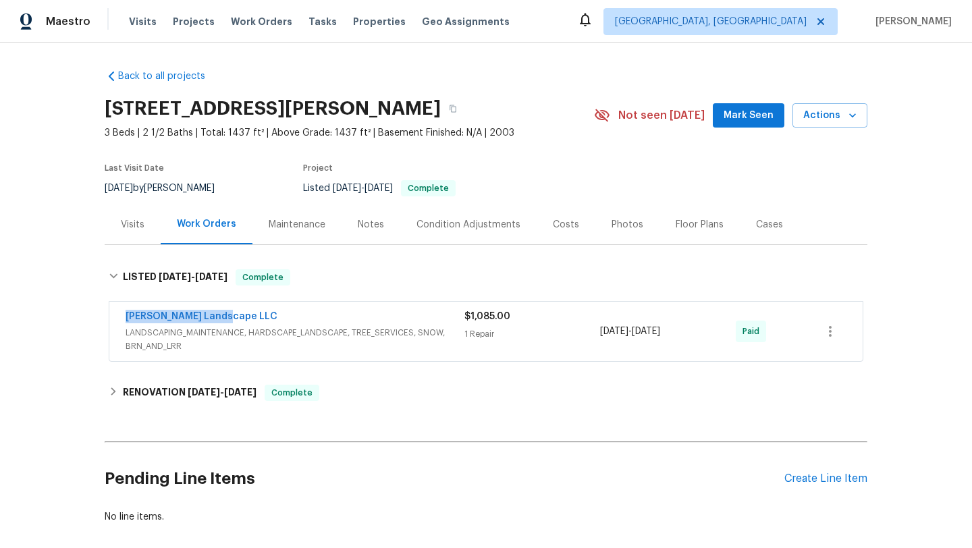
drag, startPoint x: 245, startPoint y: 316, endPoint x: 112, endPoint y: 314, distance: 133.0
click at [112, 314] on div "Dalia Landscape LLC LANDSCAPING_MAINTENANCE, HARDSCAPE_LANDSCAPE, TREE_SERVICES…" at bounding box center [485, 331] width 753 height 59
copy link "Dalia Landscape LLC"
drag, startPoint x: 700, startPoint y: 333, endPoint x: 599, endPoint y: 333, distance: 101.9
click at [599, 333] on div "Dalia Landscape LLC LANDSCAPING_MAINTENANCE, HARDSCAPE_LANDSCAPE, TREE_SERVICES…" at bounding box center [470, 331] width 688 height 43
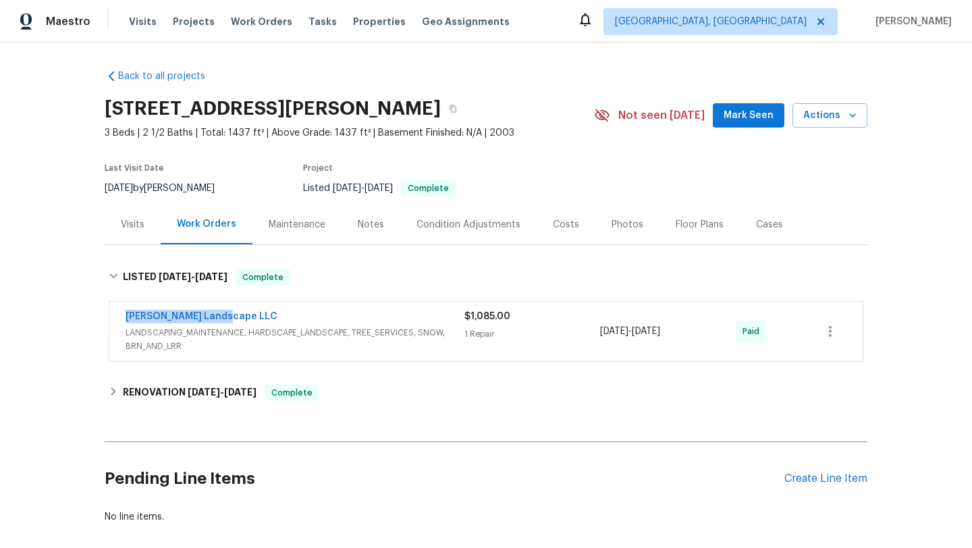
copy div "6/30/2025 - 7/4/2025"
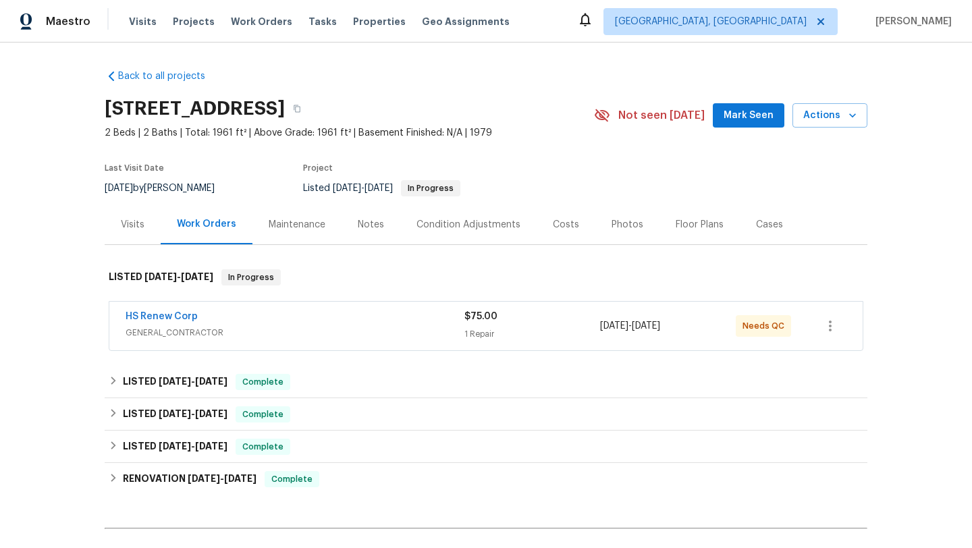
click at [252, 331] on span "GENERAL_CONTRACTOR" at bounding box center [295, 332] width 339 height 13
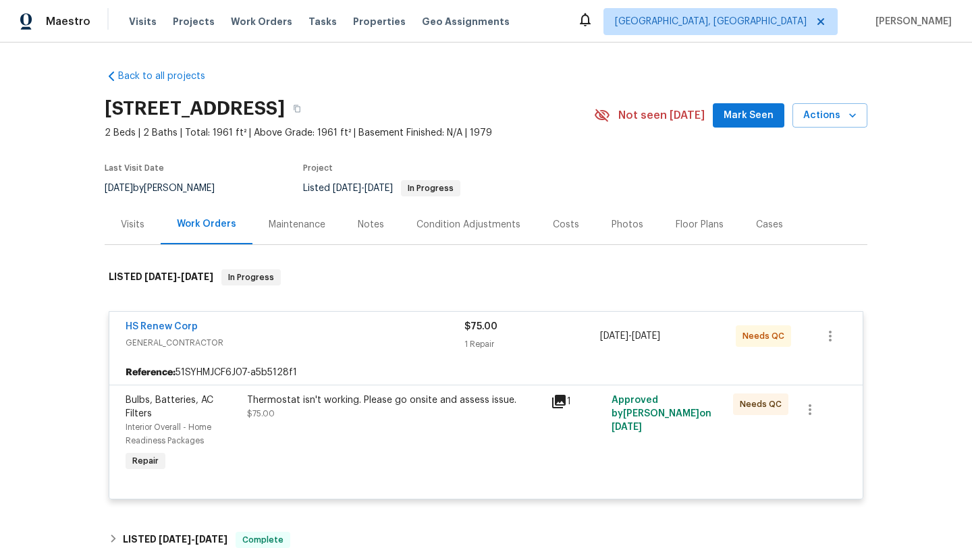
click at [560, 404] on icon at bounding box center [559, 401] width 16 height 16
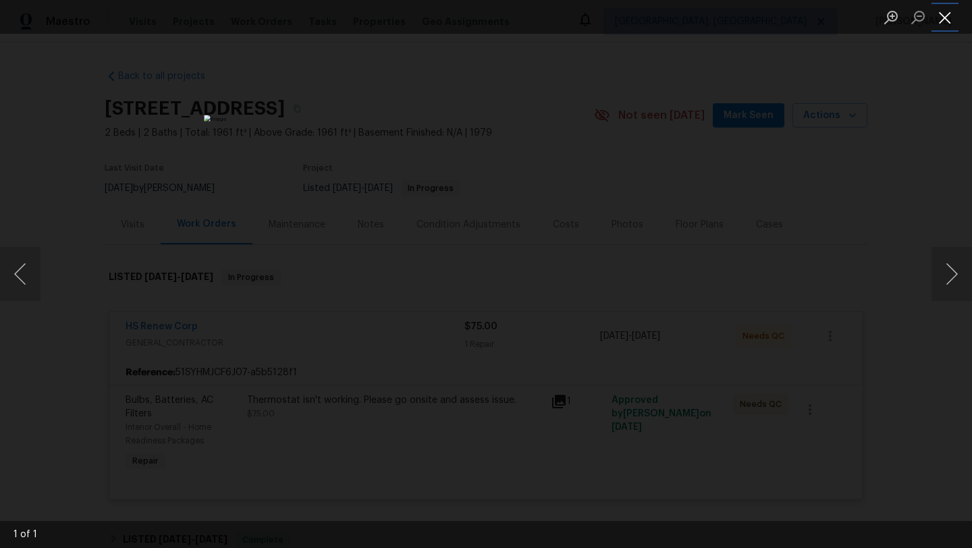
click at [947, 24] on button "Close lightbox" at bounding box center [944, 17] width 27 height 24
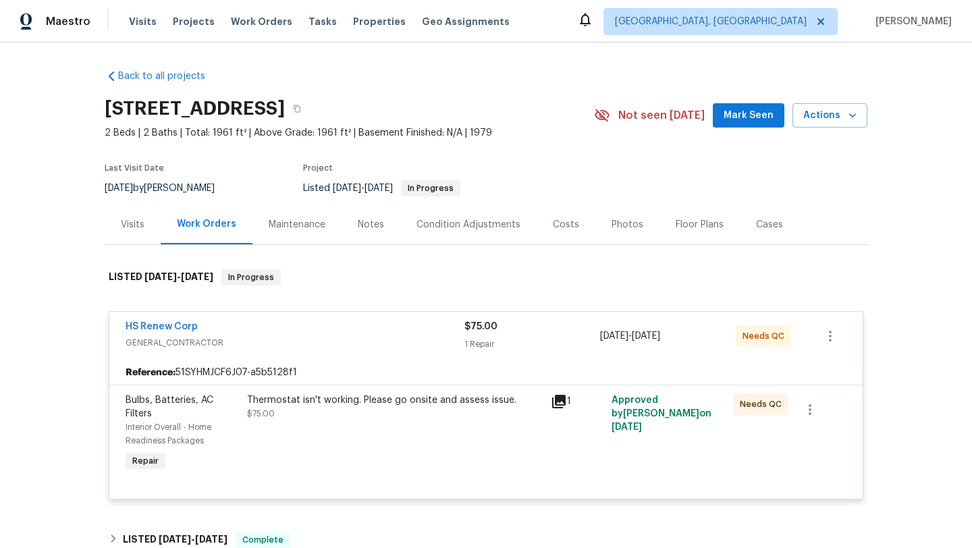
click at [140, 223] on div "Visits" at bounding box center [133, 224] width 24 height 13
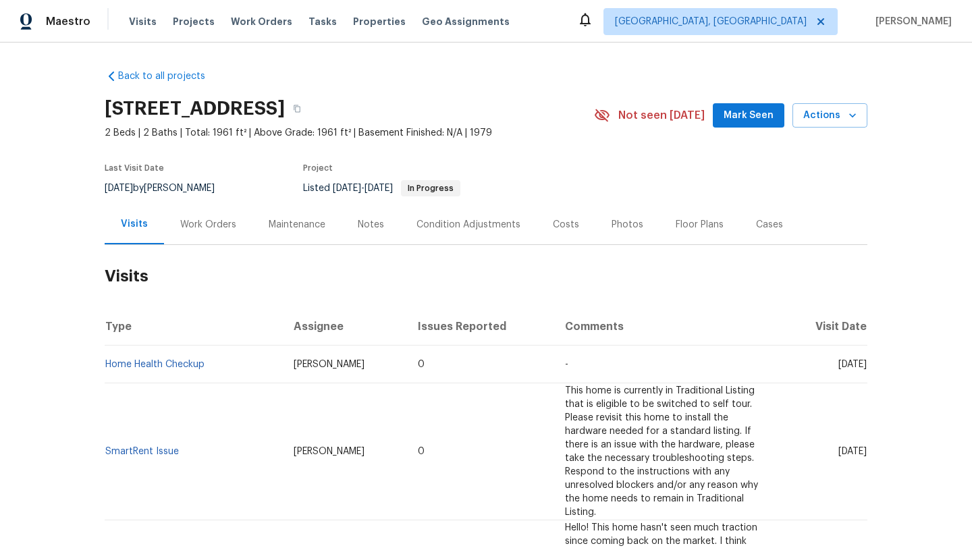
click at [222, 228] on div "Work Orders" at bounding box center [208, 224] width 56 height 13
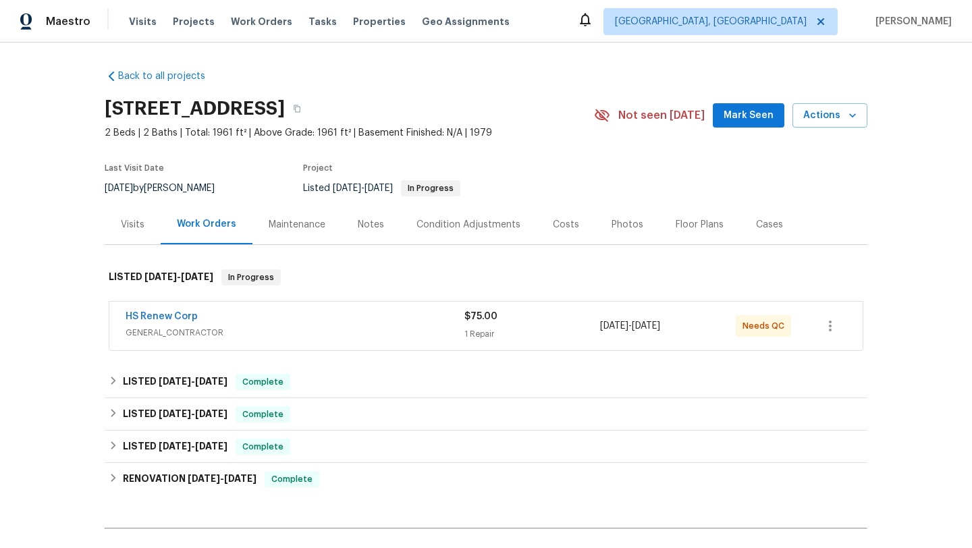
click at [379, 330] on span "GENERAL_CONTRACTOR" at bounding box center [295, 332] width 339 height 13
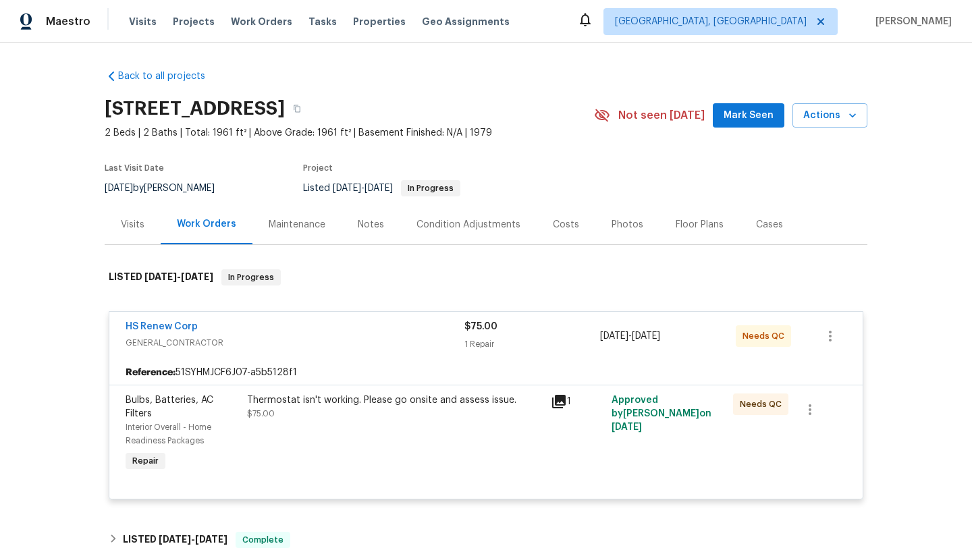
click at [559, 403] on icon at bounding box center [559, 401] width 16 height 16
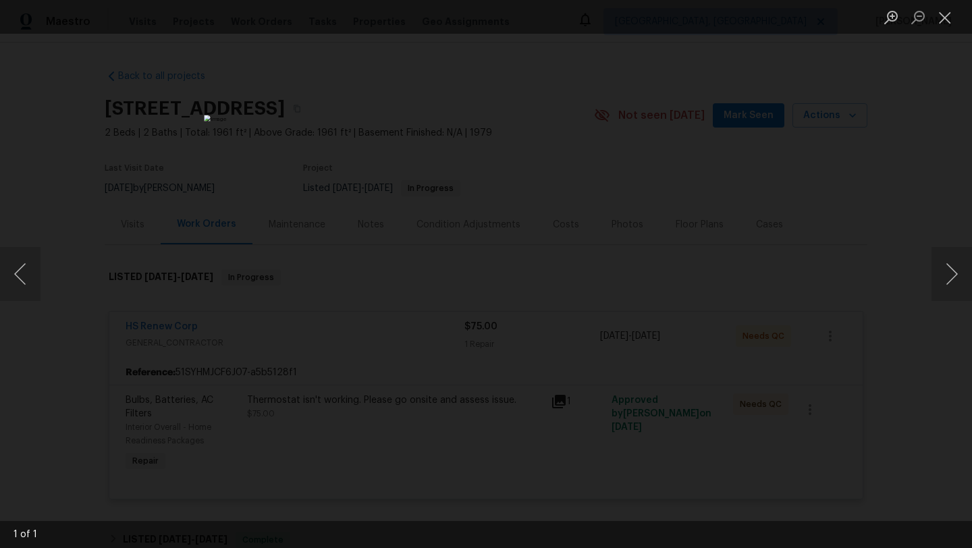
click at [767, 163] on div "Lightbox" at bounding box center [486, 274] width 972 height 548
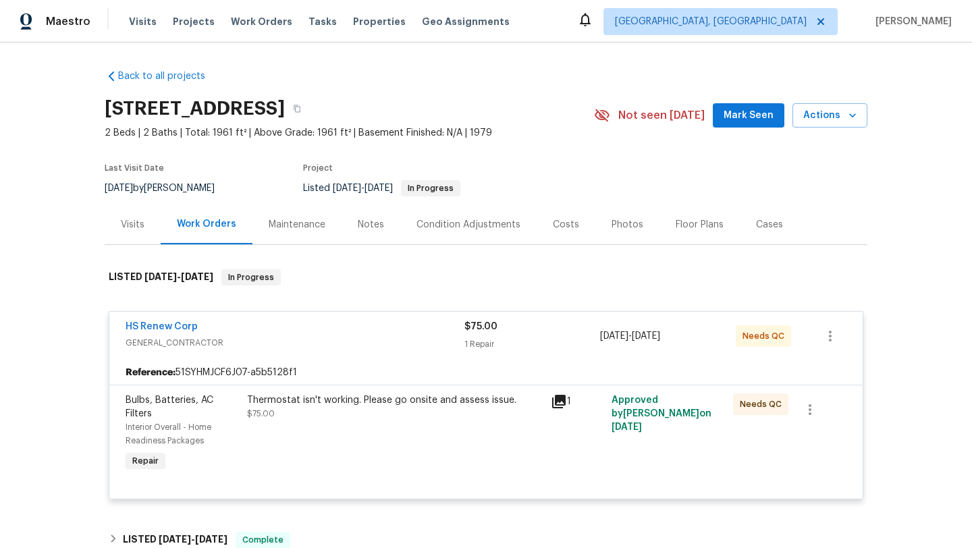
click at [130, 221] on div "Visits" at bounding box center [133, 224] width 24 height 13
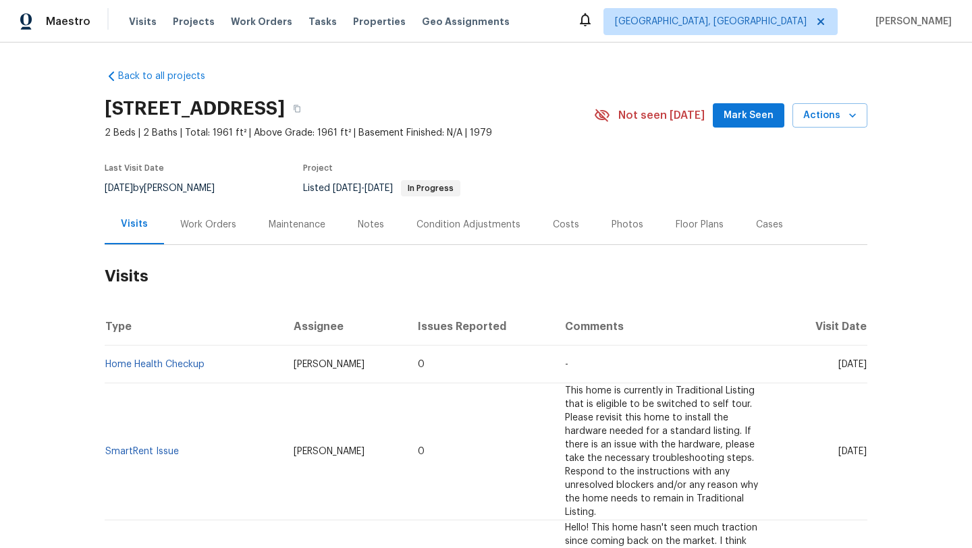
drag, startPoint x: 812, startPoint y: 365, endPoint x: 865, endPoint y: 368, distance: 52.7
click at [865, 368] on span "Mon, May 12 2025" at bounding box center [852, 364] width 28 height 9
copy span "May 12 2025"
click at [191, 225] on div "Work Orders" at bounding box center [208, 224] width 56 height 13
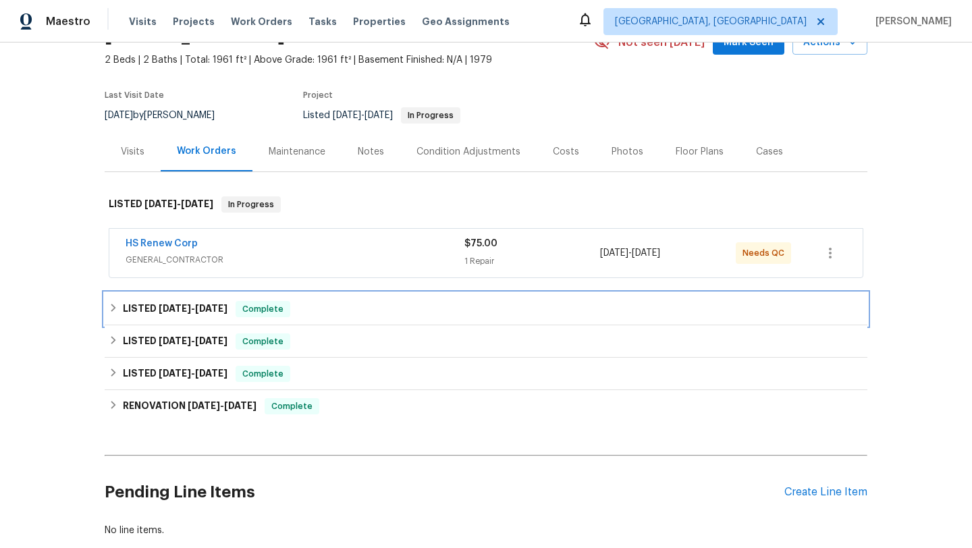
click at [213, 317] on div "LISTED 6/17/24 - 3/18/25 Complete" at bounding box center [486, 309] width 763 height 32
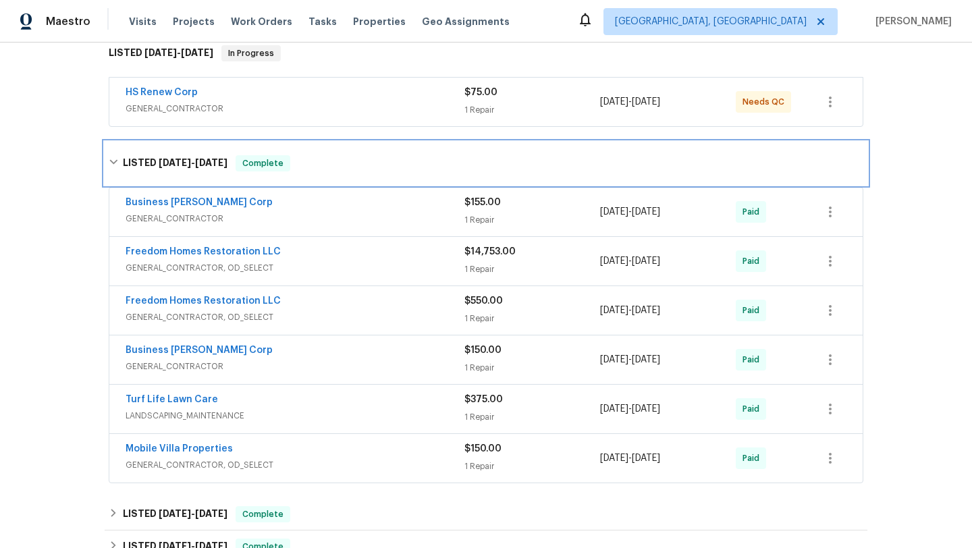
scroll to position [236, 0]
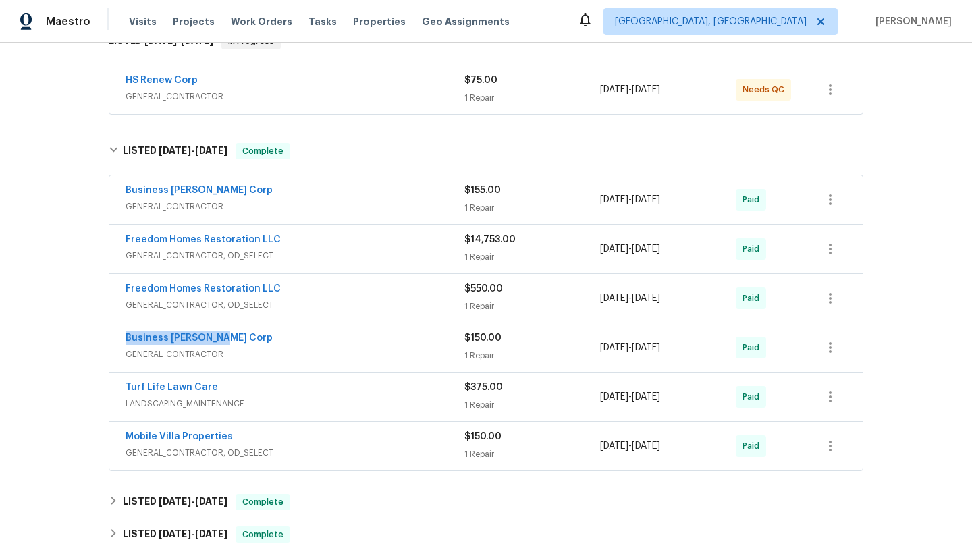
drag, startPoint x: 238, startPoint y: 337, endPoint x: 107, endPoint y: 336, distance: 131.6
click at [107, 336] on div "Business Morel Corp GENERAL_CONTRACTOR $155.00 1 Repair 6/21/2024 - 6/24/2024 P…" at bounding box center [486, 324] width 763 height 302
copy link "Business Morel Corp"
drag, startPoint x: 702, startPoint y: 348, endPoint x: 597, endPoint y: 347, distance: 105.3
click at [597, 347] on div "Business Morel Corp GENERAL_CONTRACTOR $150.00 1 Repair 3/14/2025 - 3/18/2025 P…" at bounding box center [470, 347] width 688 height 32
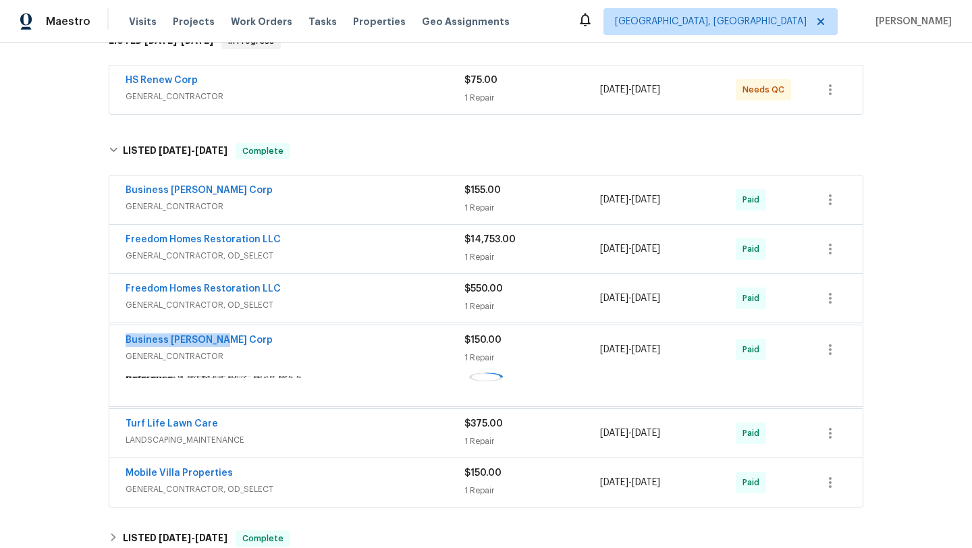
copy div "1 Repair 3/14/2025 - 3/18/2025"
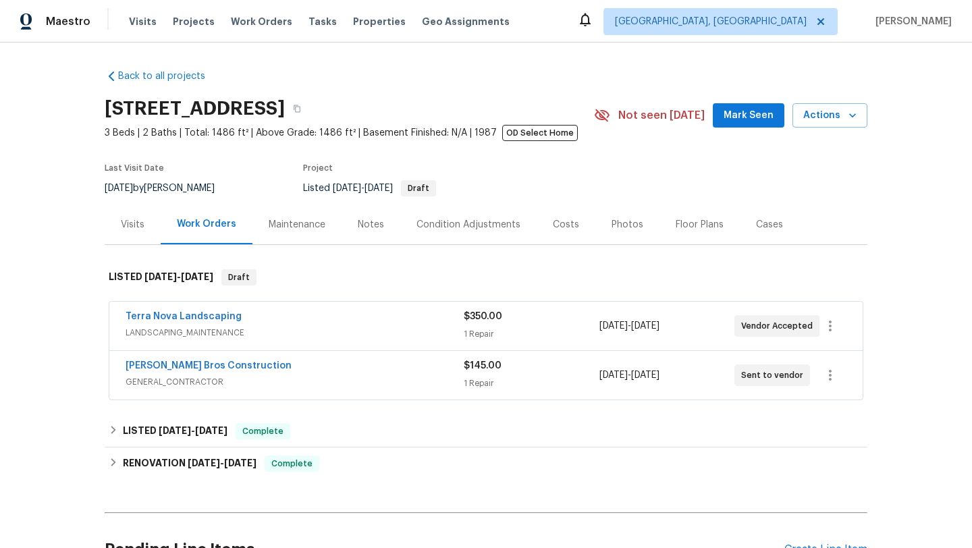
click at [142, 229] on div "Visits" at bounding box center [133, 224] width 24 height 13
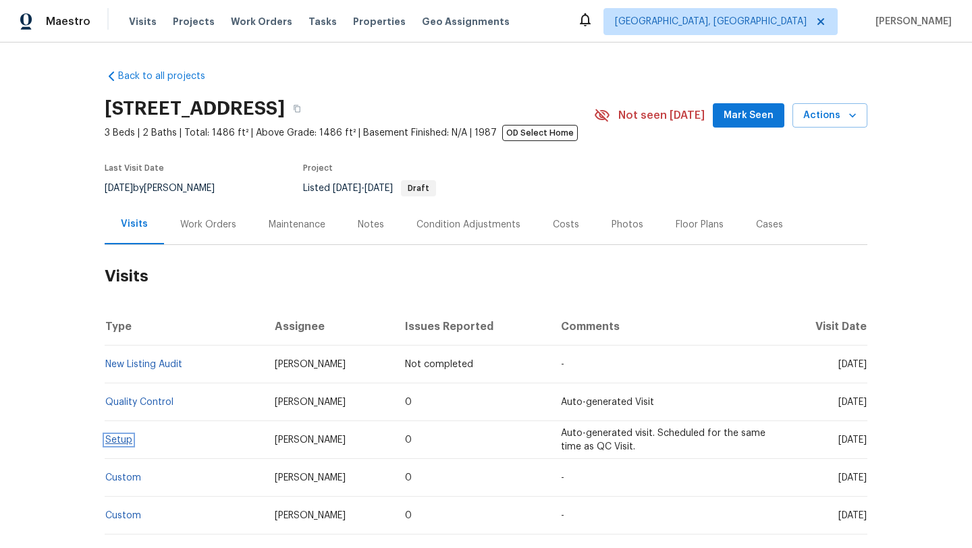
click at [129, 438] on link "Setup" at bounding box center [118, 439] width 27 height 9
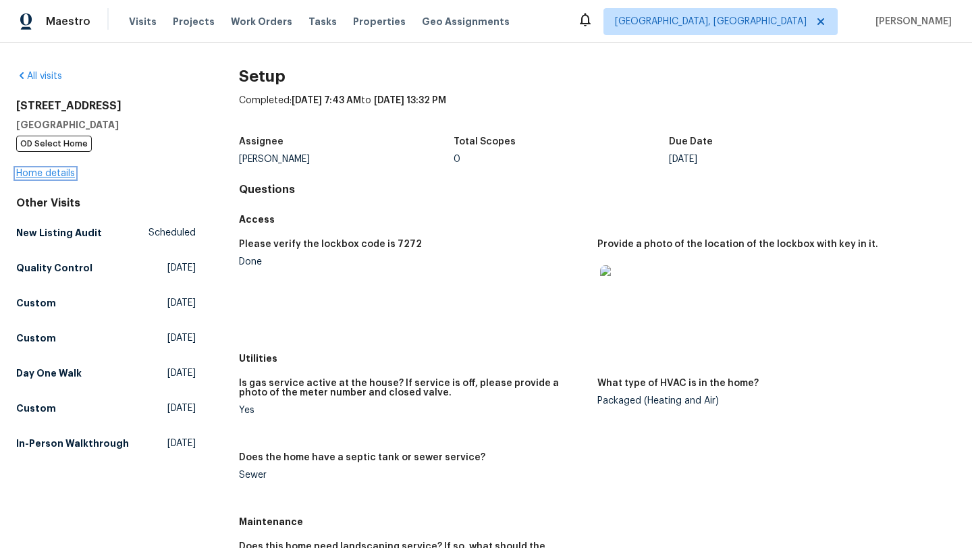
click at [65, 174] on link "Home details" at bounding box center [45, 173] width 59 height 9
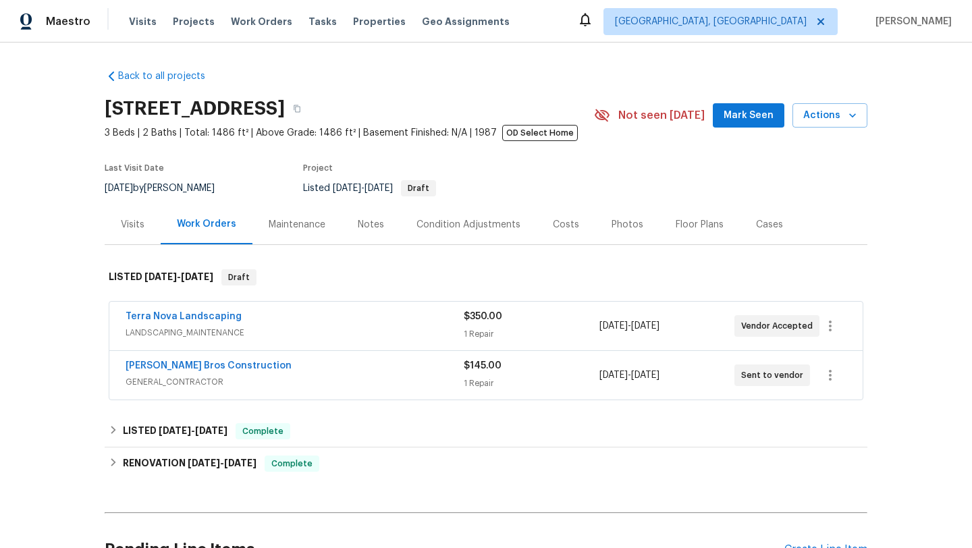
click at [140, 227] on div "Visits" at bounding box center [133, 224] width 24 height 13
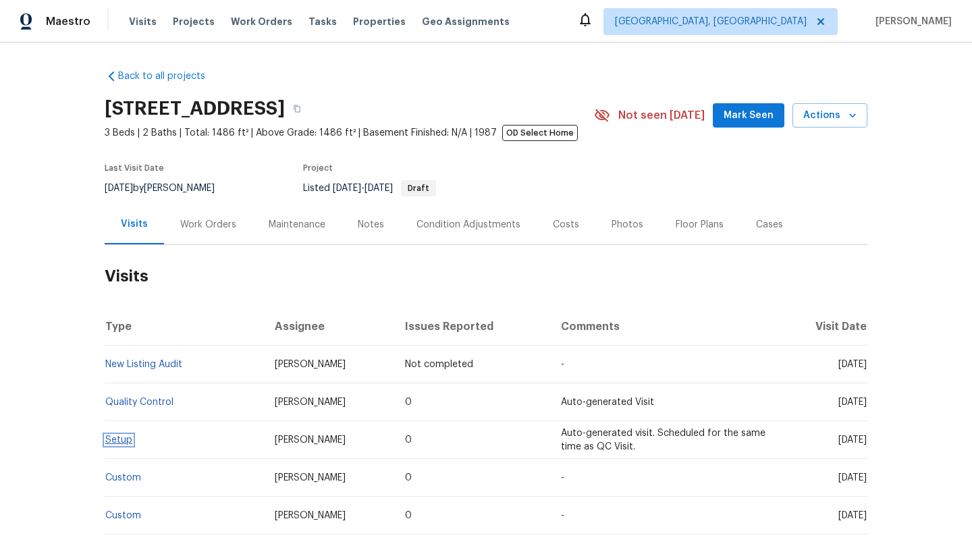
click at [128, 441] on link "Setup" at bounding box center [118, 439] width 27 height 9
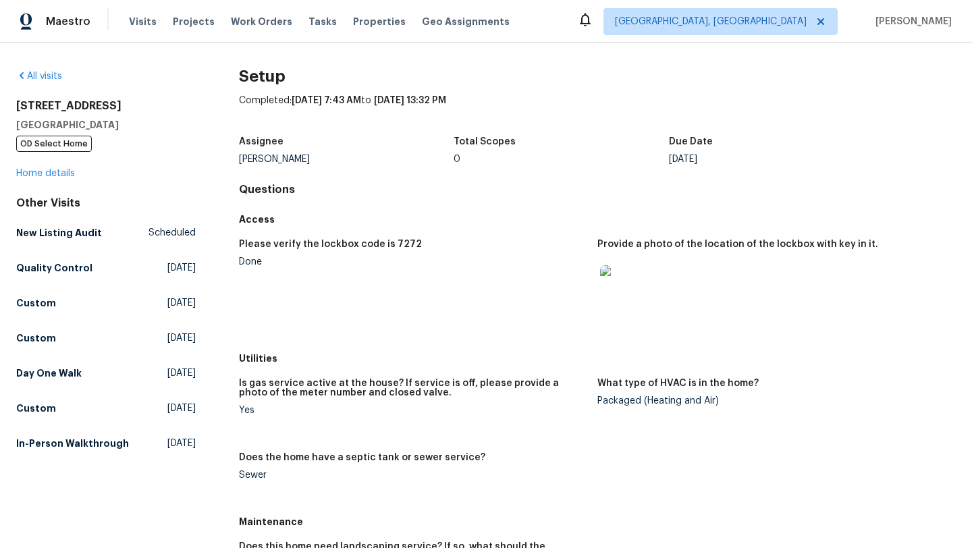
scroll to position [32, 0]
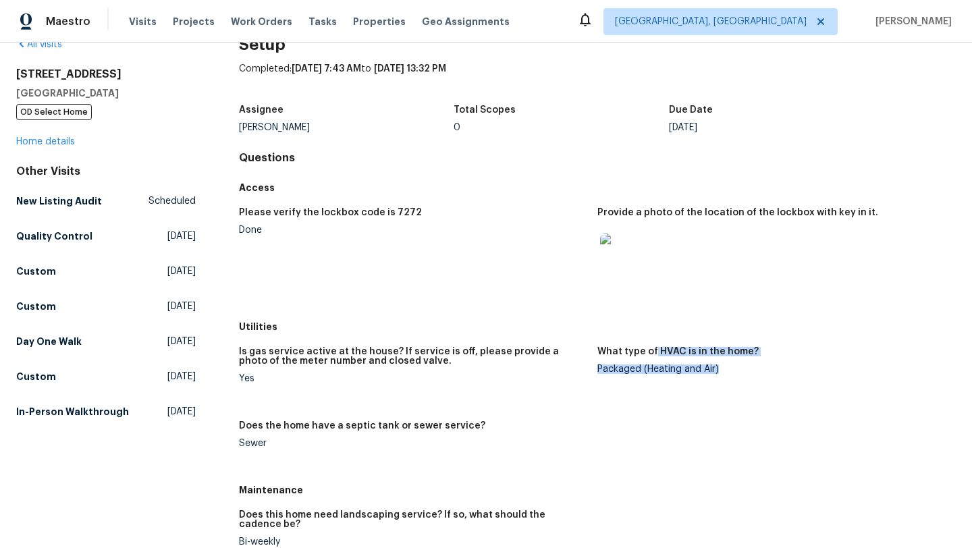
drag, startPoint x: 723, startPoint y: 368, endPoint x: 653, endPoint y: 353, distance: 71.2
click at [653, 353] on figure "What type of HVAC is in the home? Packaged (Heating and Air)" at bounding box center [776, 376] width 358 height 58
copy figure "HVAC is in the home? Packaged (Heating and Air)"
click at [57, 146] on link "Home details" at bounding box center [45, 141] width 59 height 9
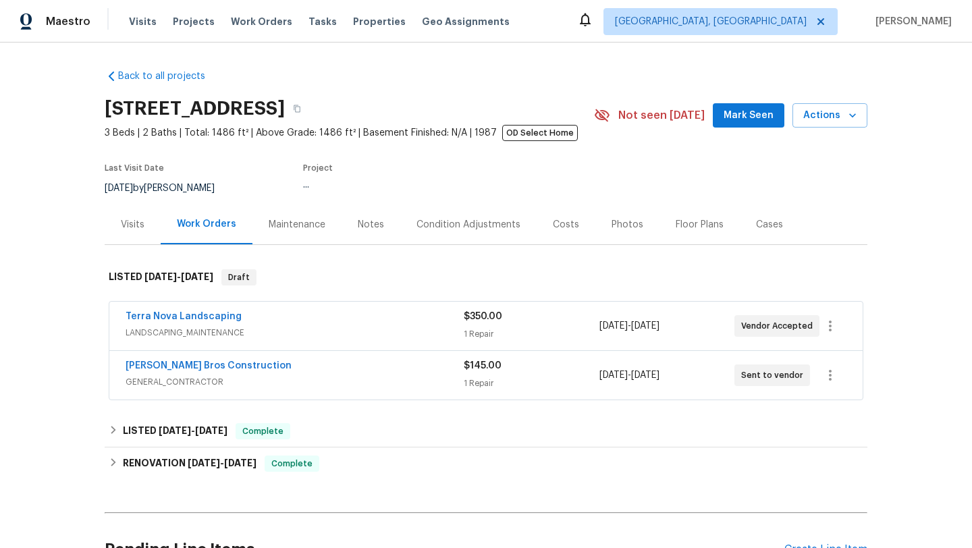
click at [132, 234] on div "Visits" at bounding box center [133, 224] width 56 height 40
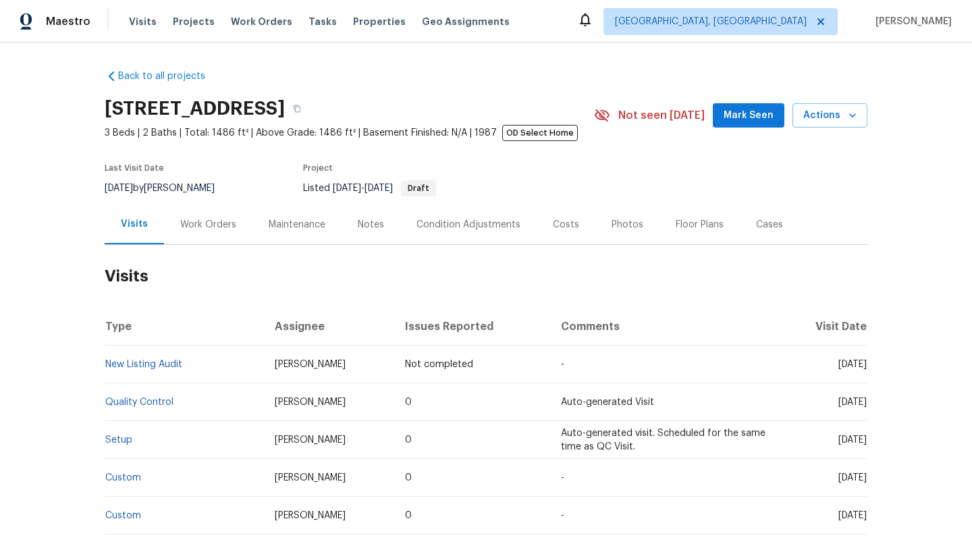
drag, startPoint x: 808, startPoint y: 366, endPoint x: 865, endPoint y: 369, distance: 57.4
click at [865, 369] on td "Tue, Aug 05 2025" at bounding box center [823, 365] width 88 height 38
click at [199, 220] on div "Work Orders" at bounding box center [208, 224] width 56 height 13
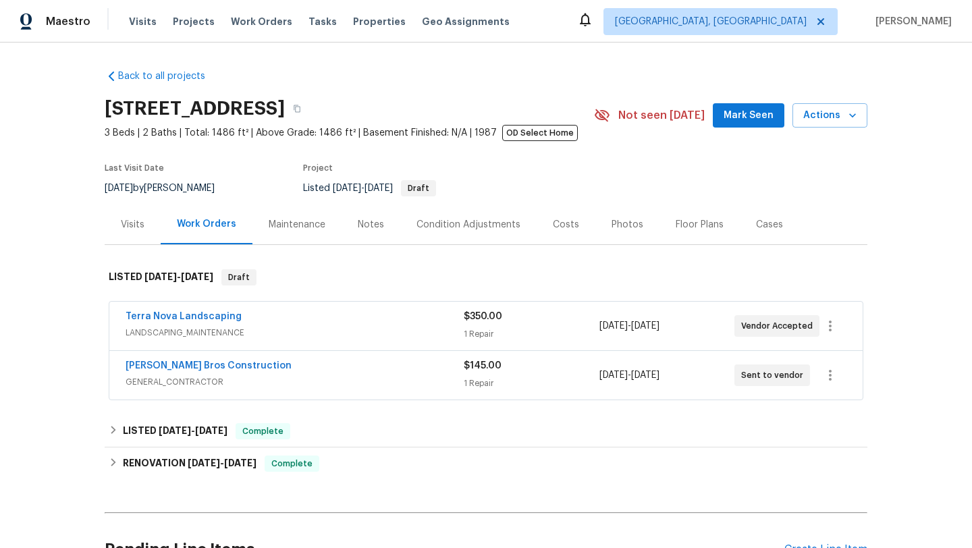
scroll to position [90, 0]
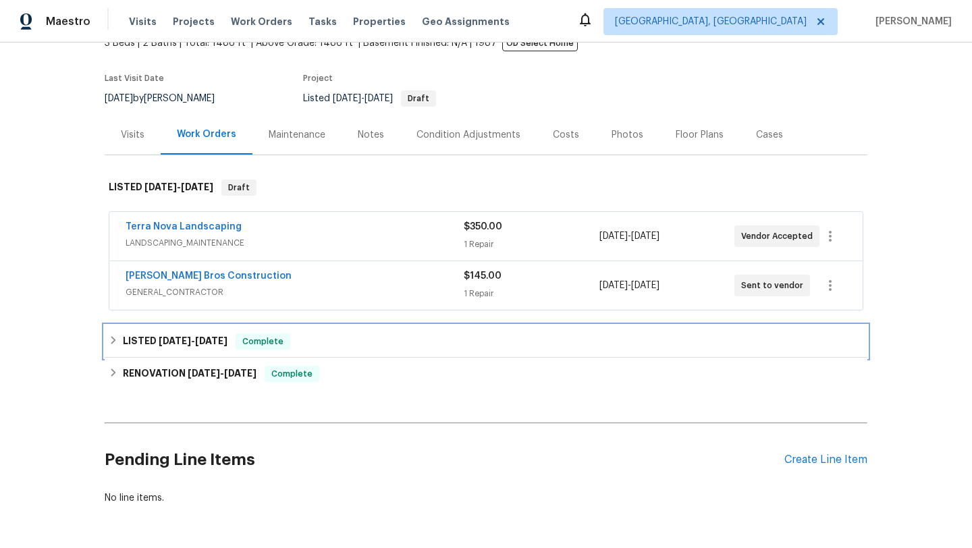
click at [247, 340] on span "Complete" at bounding box center [263, 341] width 52 height 13
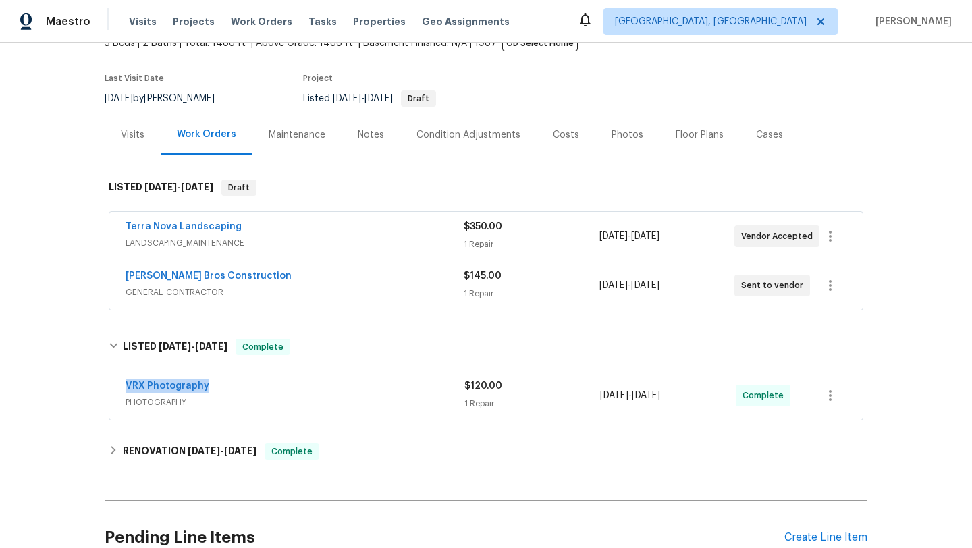
drag, startPoint x: 216, startPoint y: 384, endPoint x: 119, endPoint y: 384, distance: 97.2
click at [119, 384] on div "VRX Photography PHOTOGRAPHY $120.00 1 Repair 8/1/2025 - 8/2/2025 Complete" at bounding box center [485, 395] width 753 height 49
copy link "VRX Photography"
drag, startPoint x: 688, startPoint y: 399, endPoint x: 597, endPoint y: 398, distance: 90.4
click at [597, 398] on div "VRX Photography PHOTOGRAPHY $120.00 1 Repair 8/1/2025 - 8/2/2025 Complete" at bounding box center [470, 395] width 688 height 32
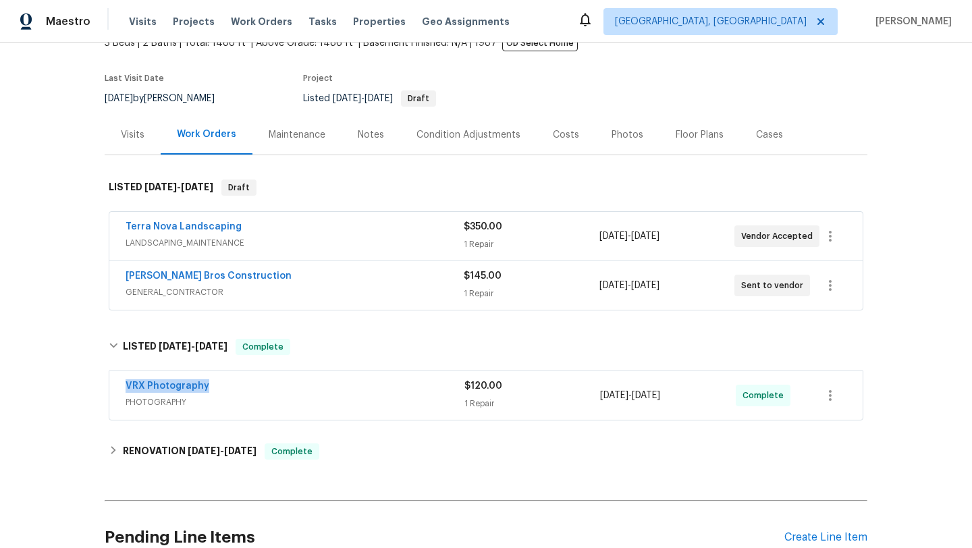
copy div "8/1/2025 - 8/2/2025"
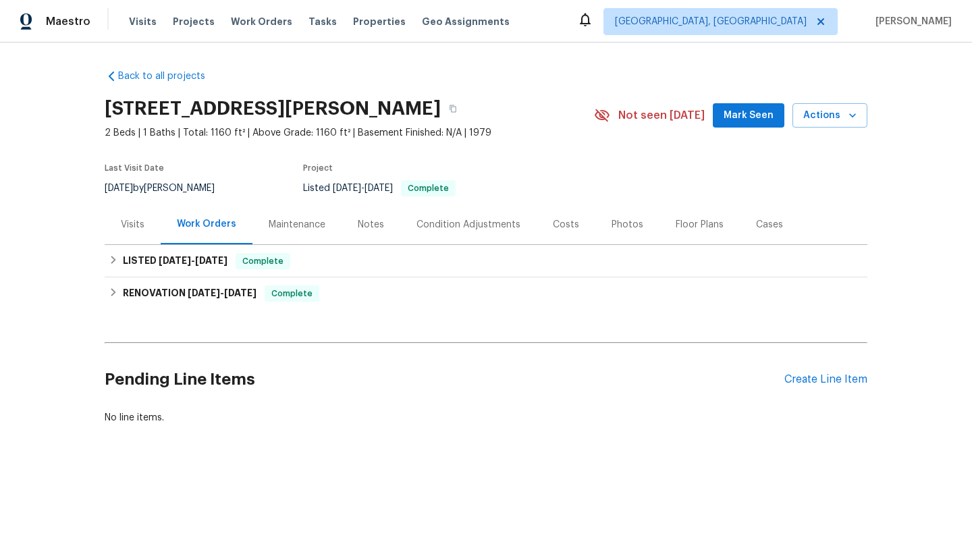
click at [150, 219] on div "Visits" at bounding box center [133, 224] width 56 height 40
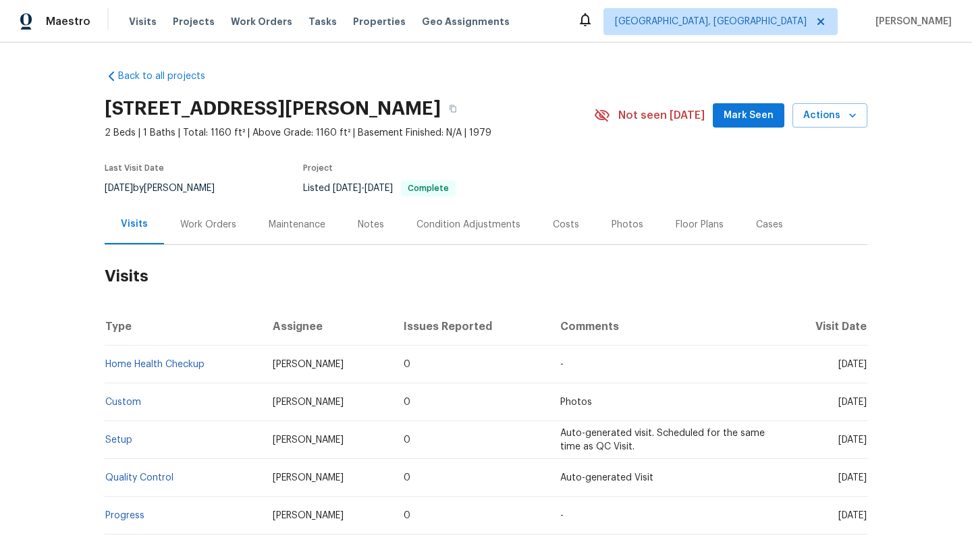
drag, startPoint x: 818, startPoint y: 365, endPoint x: 866, endPoint y: 369, distance: 48.8
click at [867, 369] on div "Back to all projects [STREET_ADDRESS][PERSON_NAME] 2 Beds | 1 Baths | Total: 11…" at bounding box center [486, 295] width 972 height 505
drag, startPoint x: 817, startPoint y: 364, endPoint x: 862, endPoint y: 368, distance: 45.3
click at [862, 368] on span "[DATE]" at bounding box center [852, 364] width 28 height 9
click at [871, 371] on div "Back to all projects [STREET_ADDRESS][PERSON_NAME] 2 Beds | 1 Baths | Total: 11…" at bounding box center [486, 295] width 972 height 505
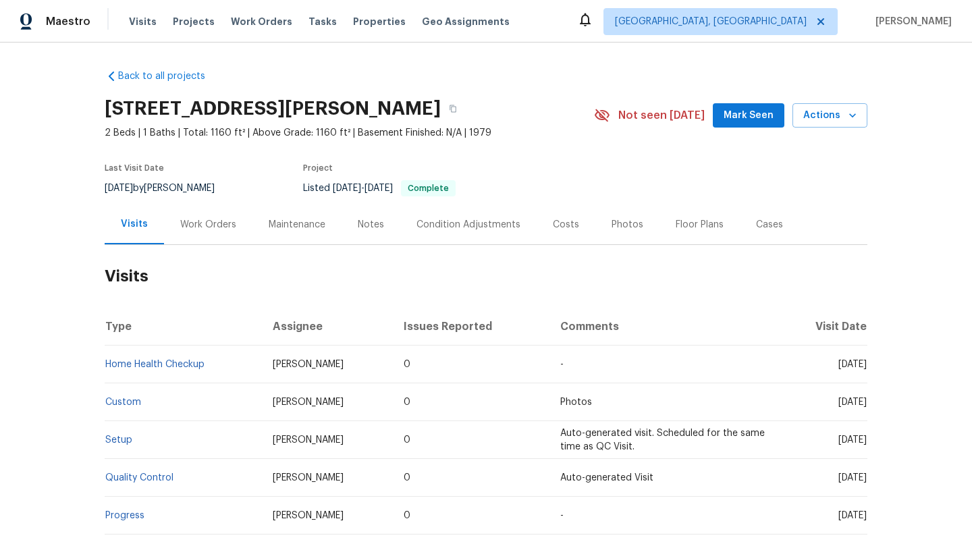
drag, startPoint x: 817, startPoint y: 366, endPoint x: 864, endPoint y: 370, distance: 48.1
click at [864, 370] on td "[DATE]" at bounding box center [822, 365] width 89 height 38
copy span "[DATE]"
click at [211, 221] on div "Work Orders" at bounding box center [208, 224] width 56 height 13
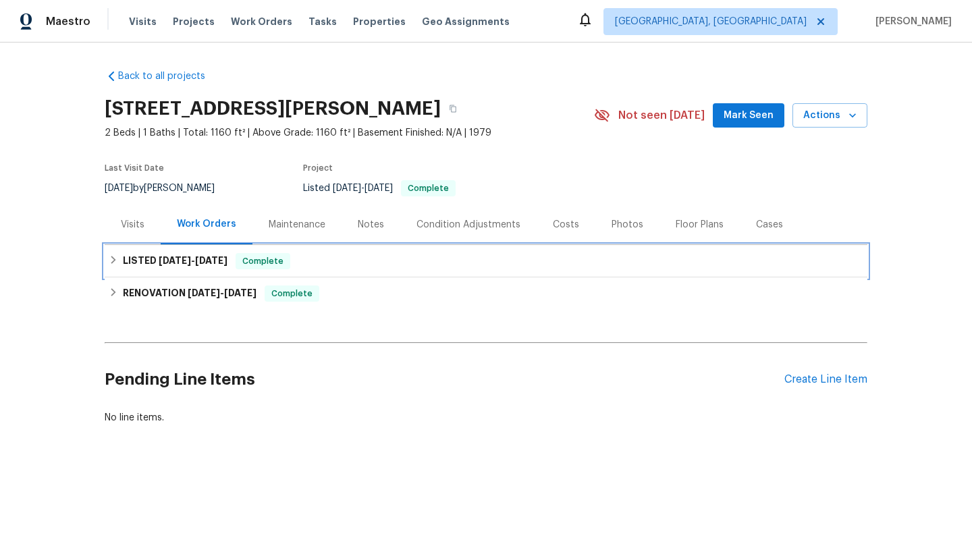
click at [222, 268] on h6 "LISTED [DATE] - [DATE]" at bounding box center [175, 261] width 105 height 16
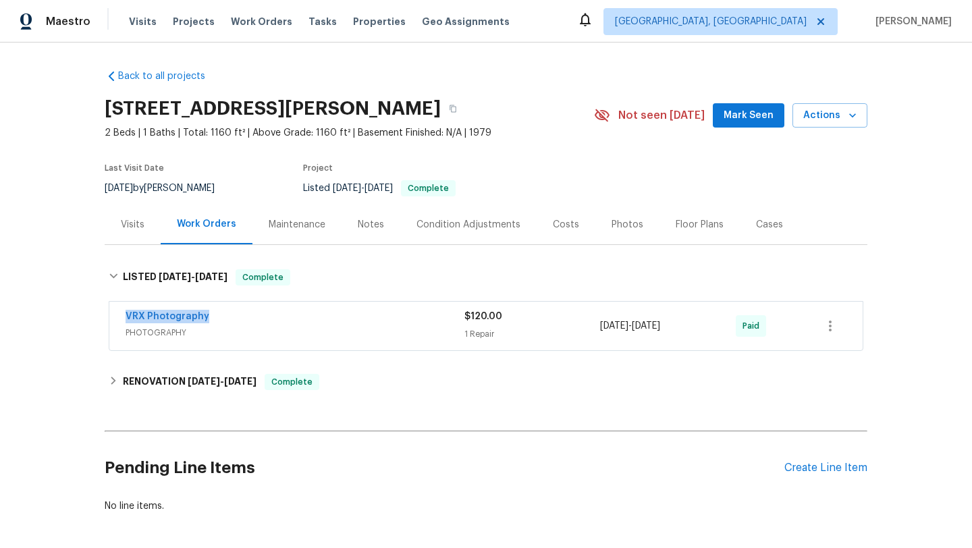
drag, startPoint x: 222, startPoint y: 319, endPoint x: 99, endPoint y: 314, distance: 122.9
click at [99, 314] on div "Back to all projects [STREET_ADDRESS][PERSON_NAME] 2 Beds | 1 Baths | Total: 11…" at bounding box center [486, 295] width 972 height 505
copy link "VRX Photography"
drag, startPoint x: 707, startPoint y: 335, endPoint x: 601, endPoint y: 327, distance: 106.9
click at [600, 327] on div "[DATE] - [DATE]" at bounding box center [668, 326] width 136 height 32
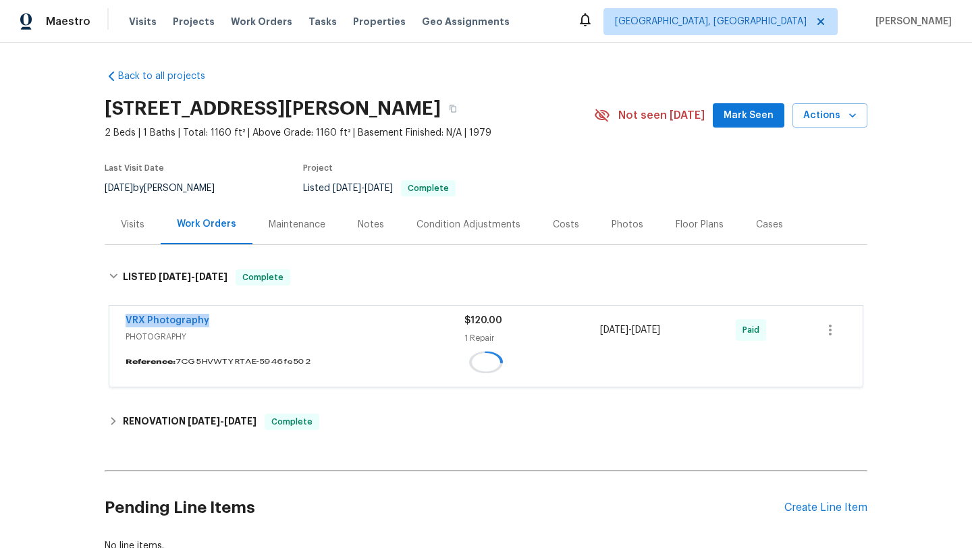
copy span "[DATE] - [DATE]"
